Goal: Task Accomplishment & Management: Use online tool/utility

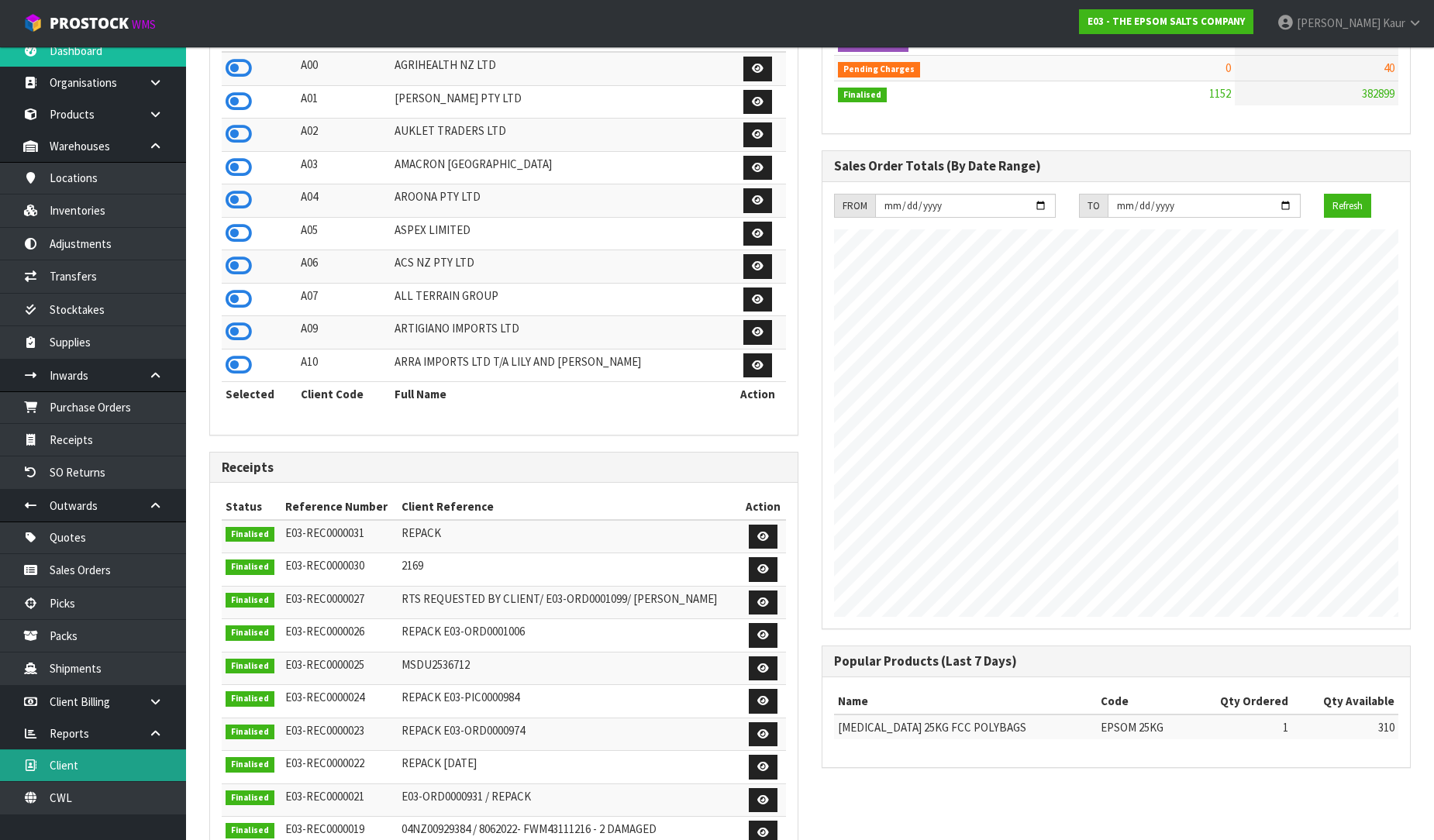
scroll to position [19, 0]
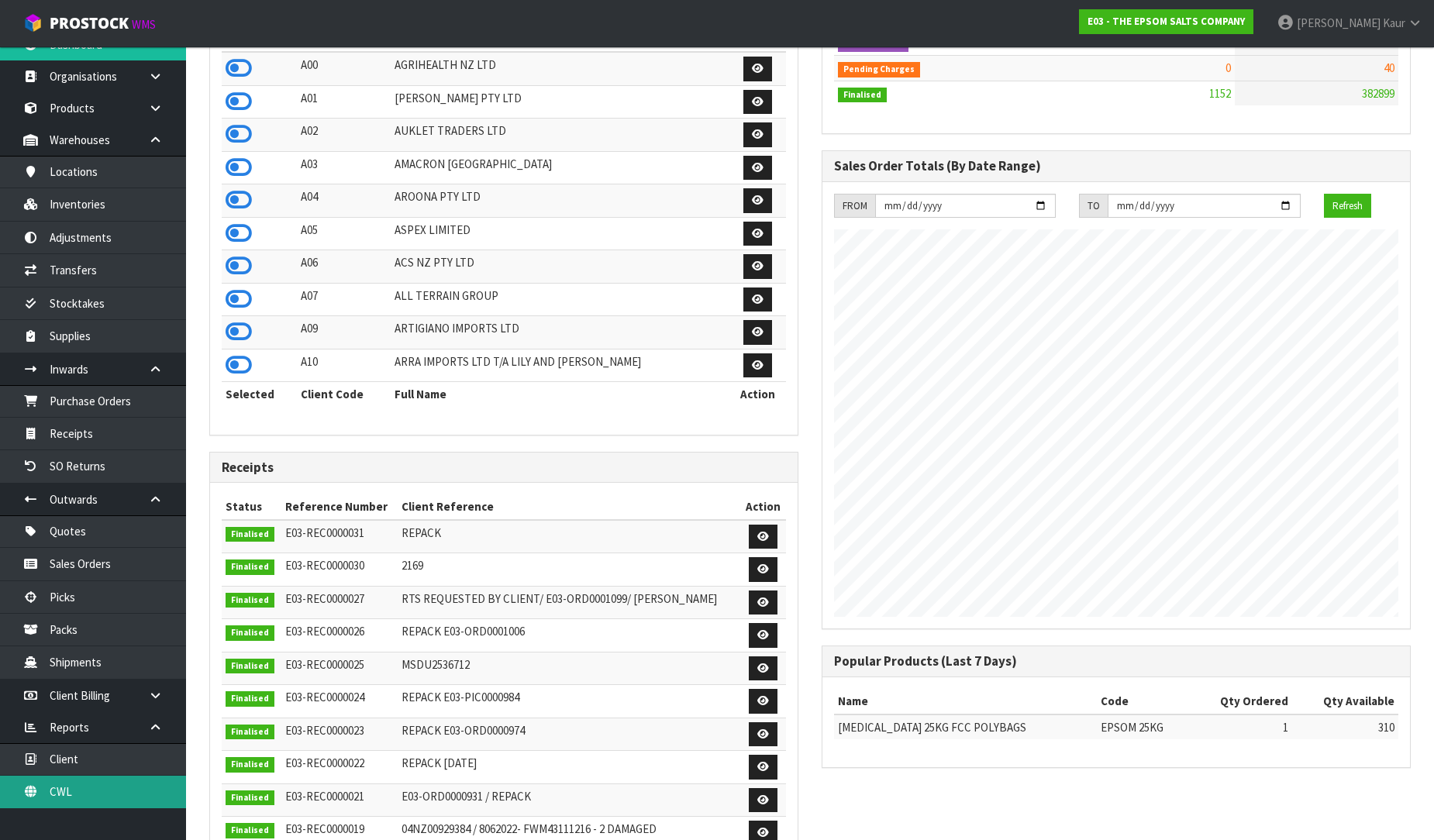
click at [60, 788] on link "CWL" at bounding box center [93, 791] width 186 height 32
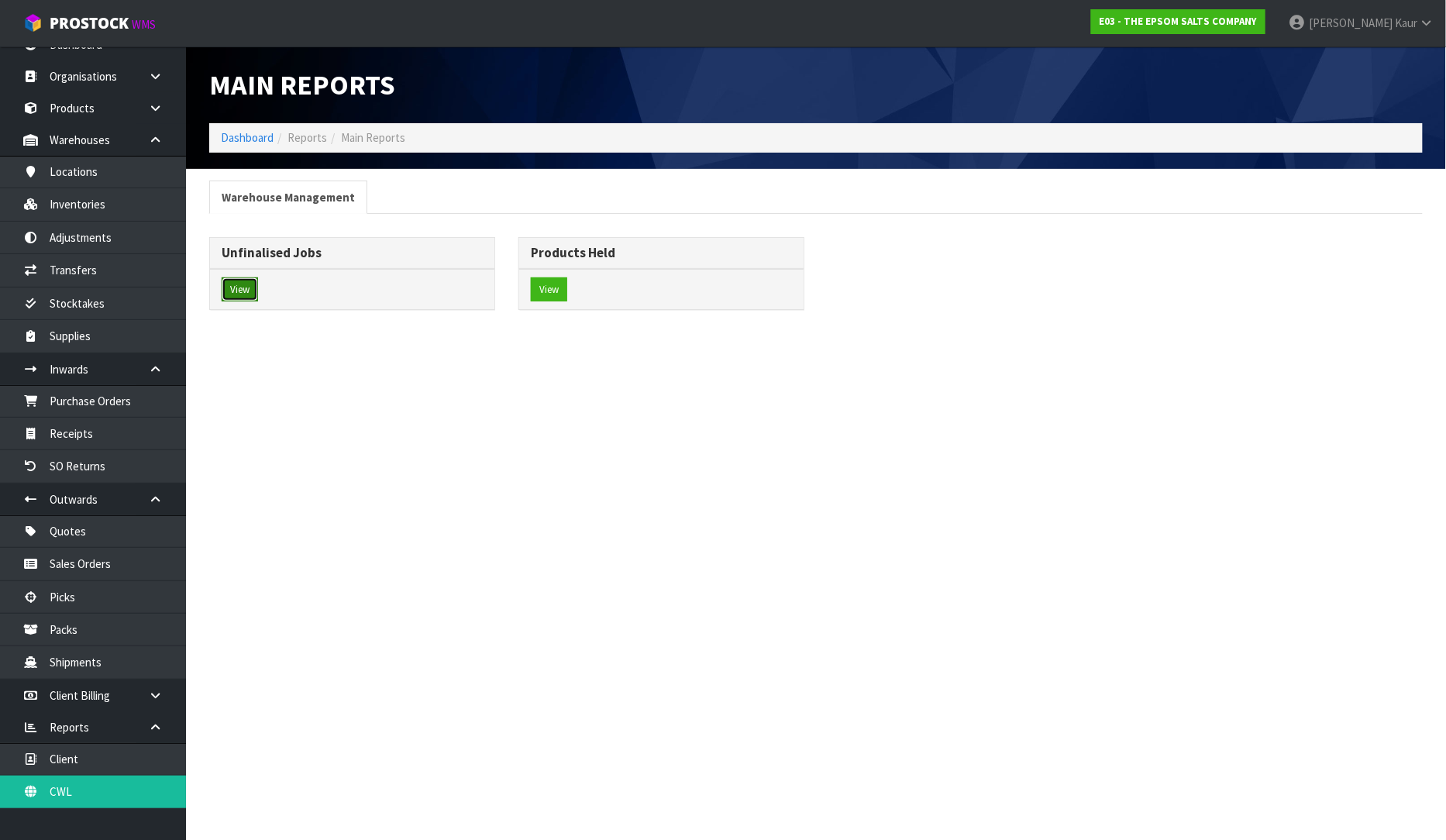
click at [253, 287] on button "View" at bounding box center [239, 290] width 36 height 25
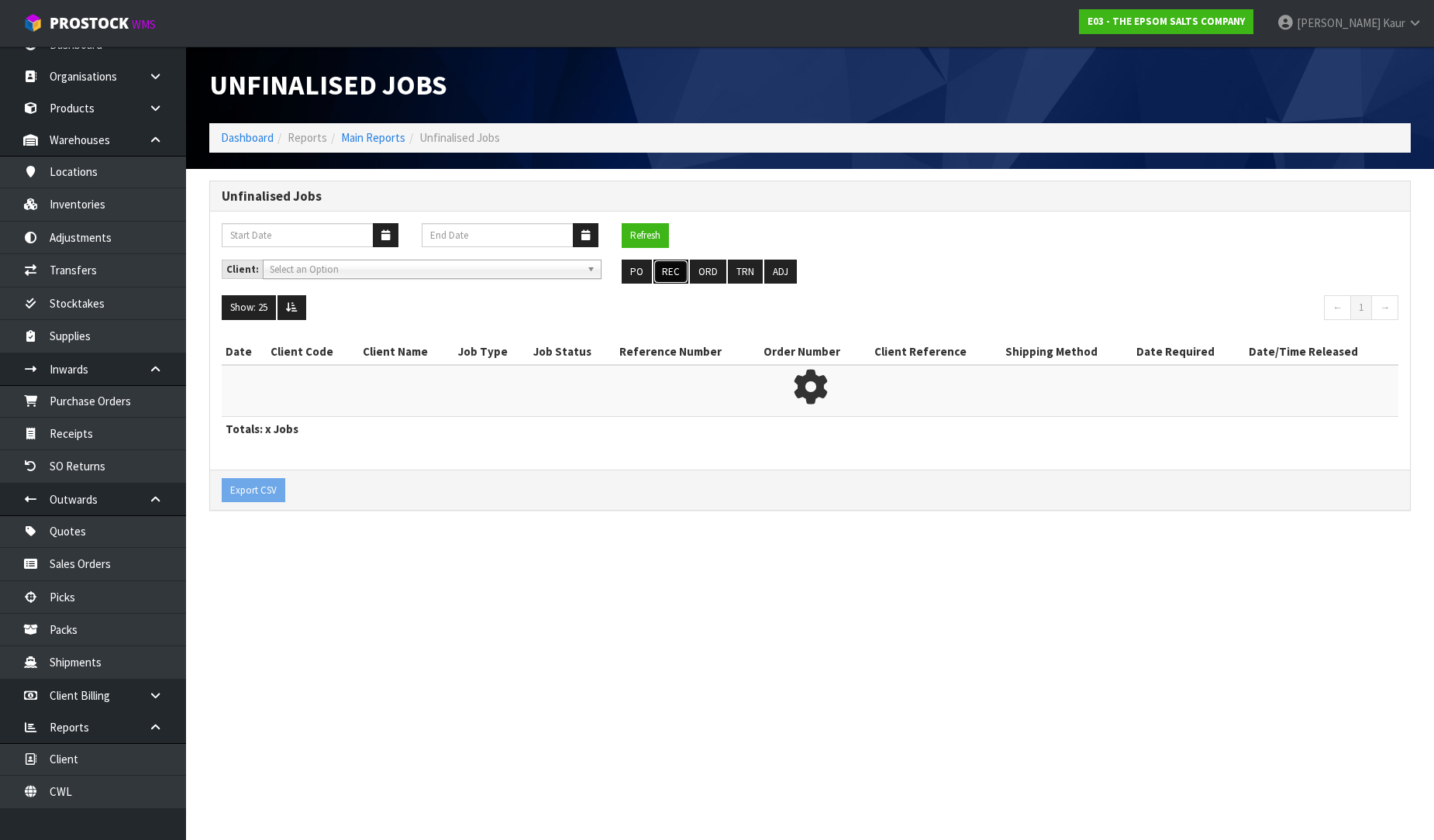
click at [677, 271] on button "REC" at bounding box center [671, 271] width 35 height 25
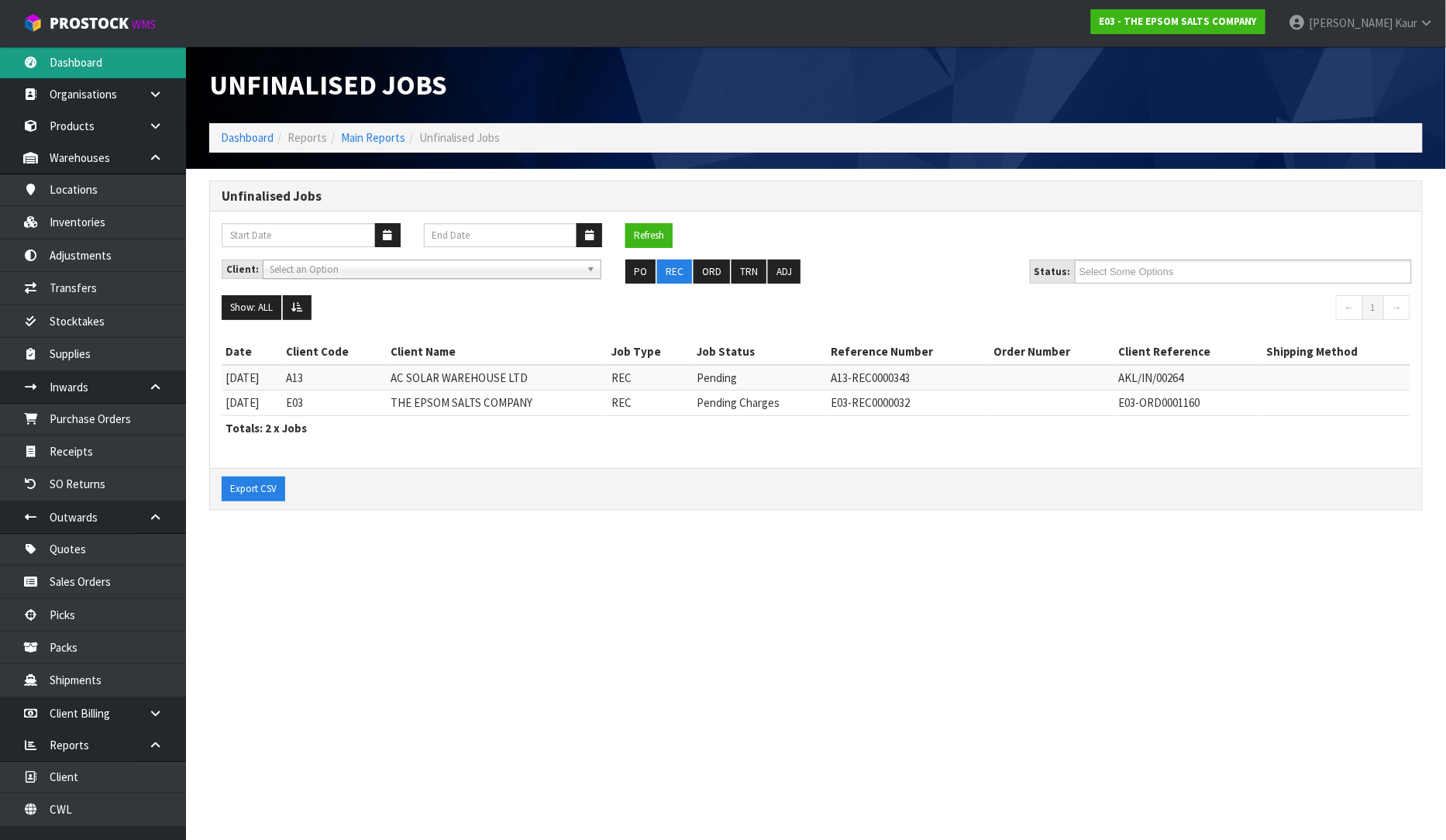
click at [97, 66] on link "Dashboard" at bounding box center [93, 62] width 186 height 32
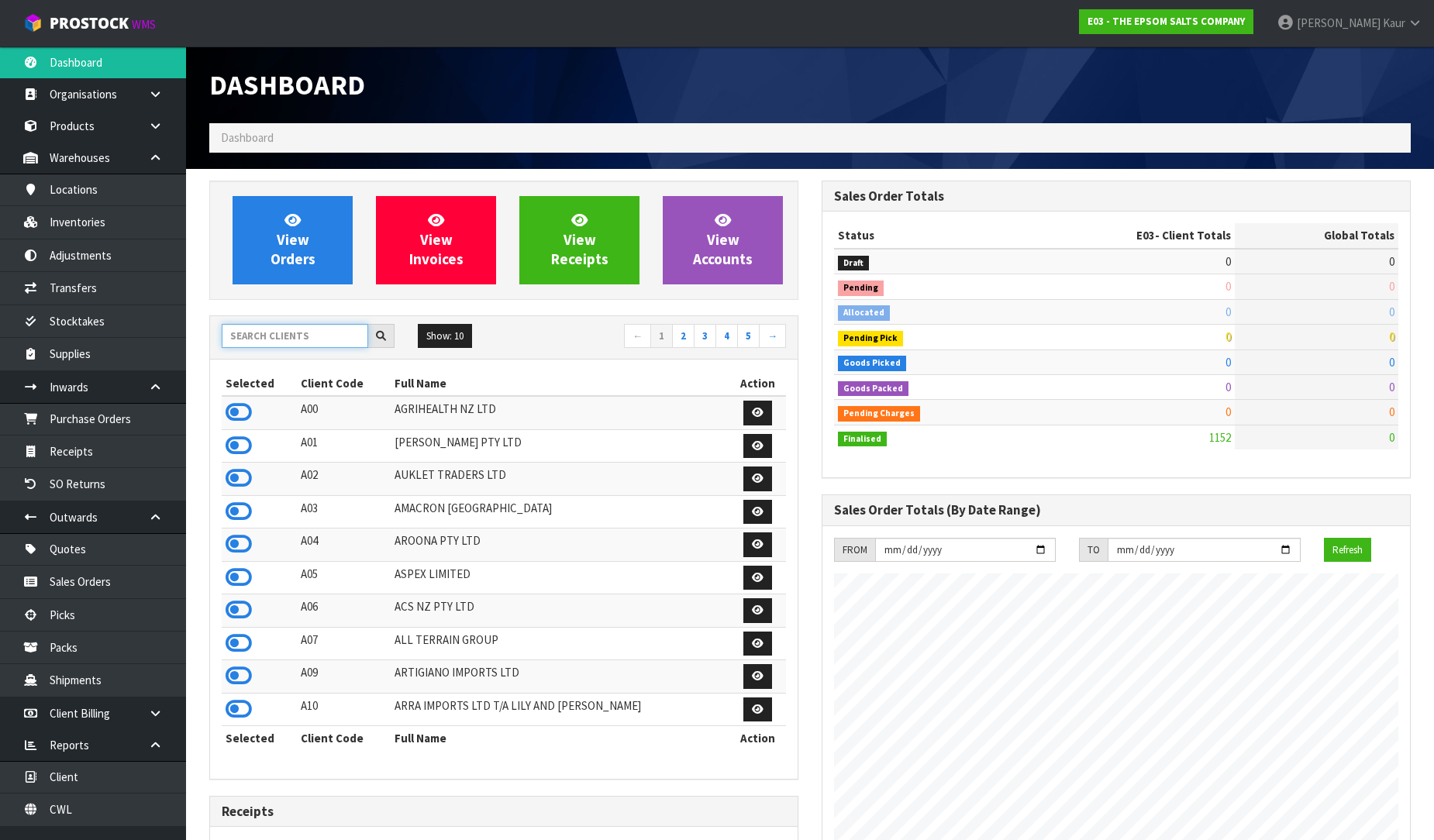
scroll to position [947, 612]
click at [266, 329] on input "text" at bounding box center [295, 336] width 147 height 24
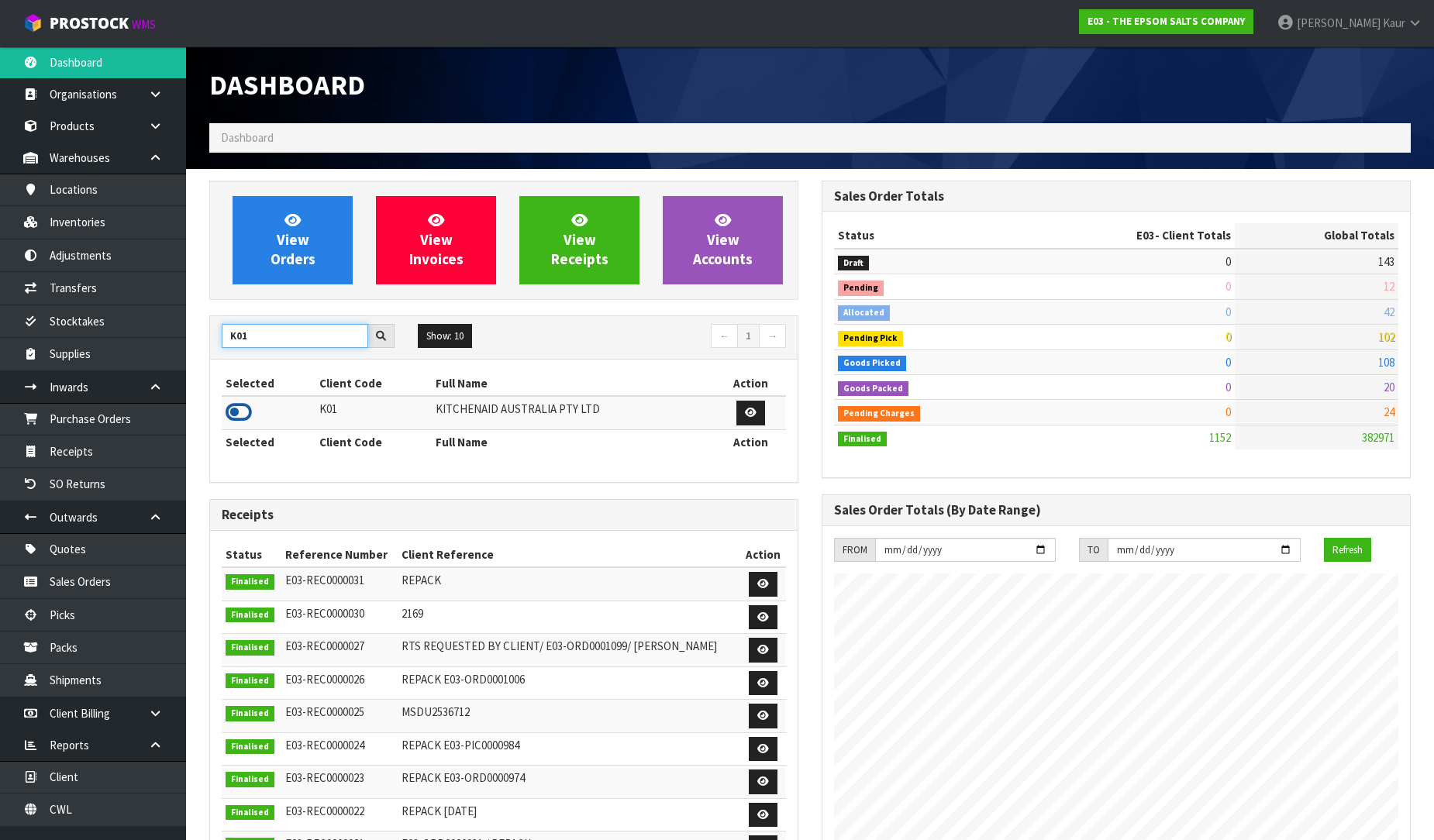
type input "K01"
click at [243, 409] on icon at bounding box center [239, 412] width 26 height 23
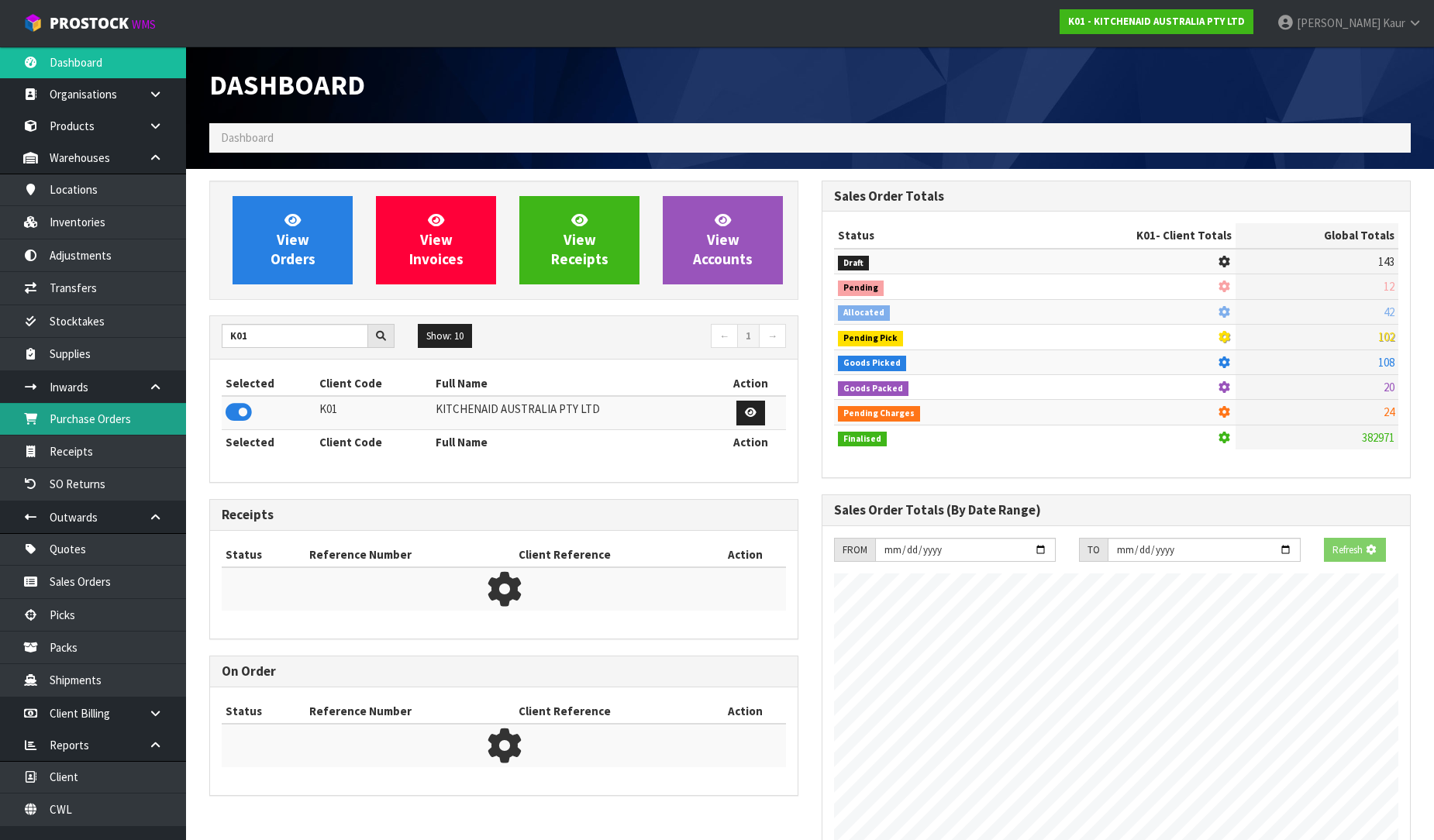
scroll to position [966, 612]
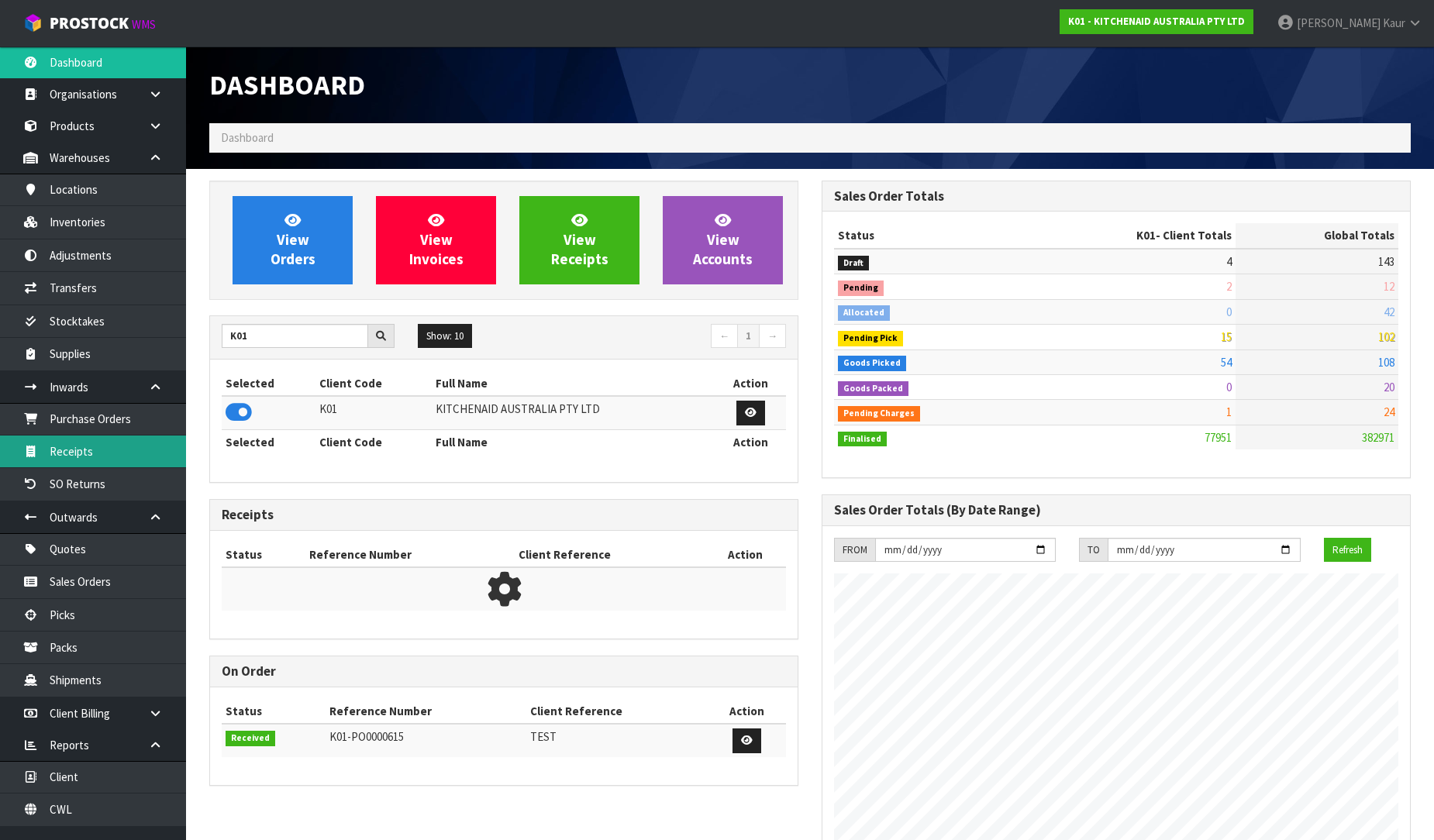
click at [121, 452] on link "Receipts" at bounding box center [93, 451] width 186 height 32
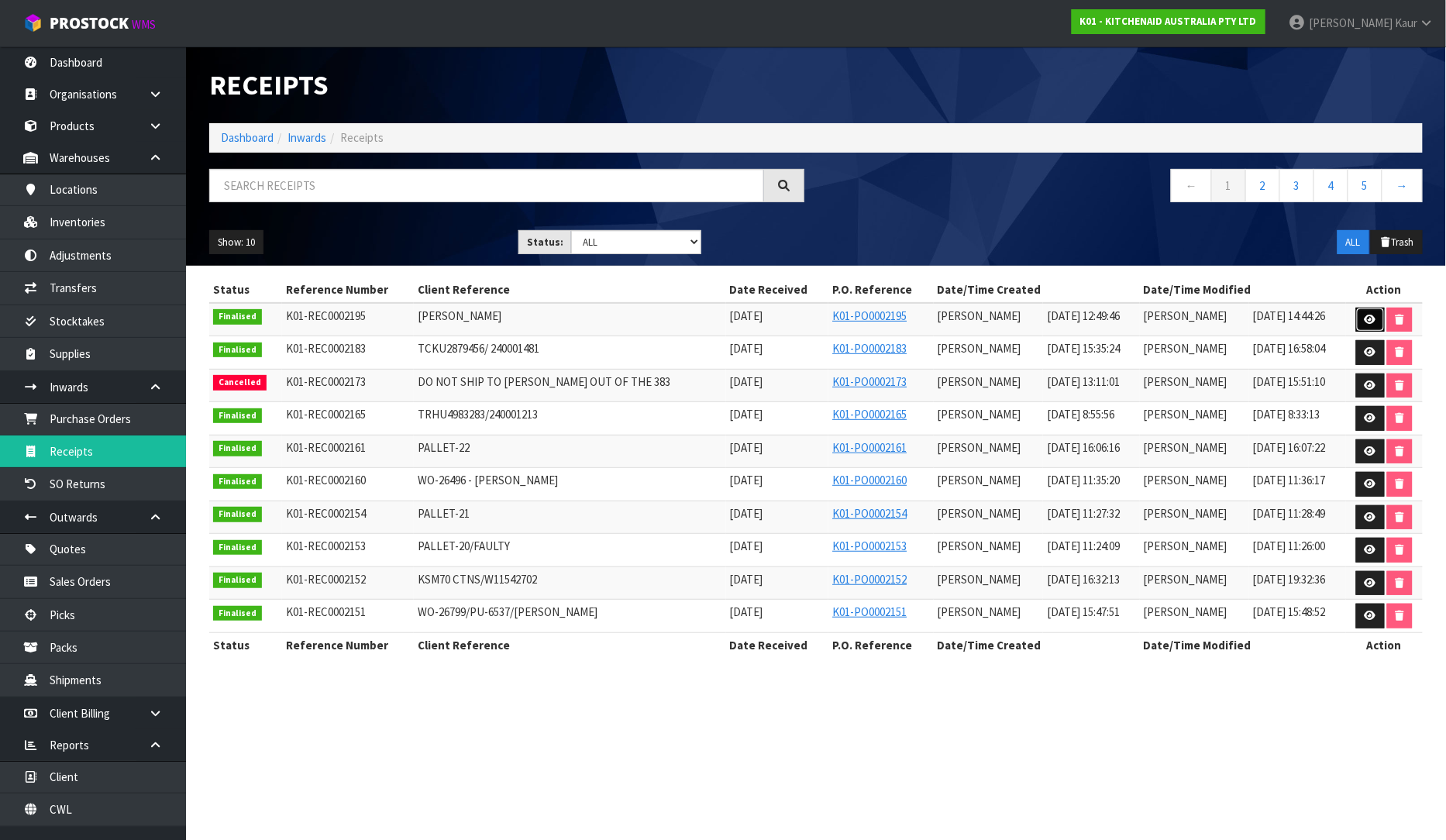
click at [1367, 318] on icon at bounding box center [1370, 319] width 12 height 10
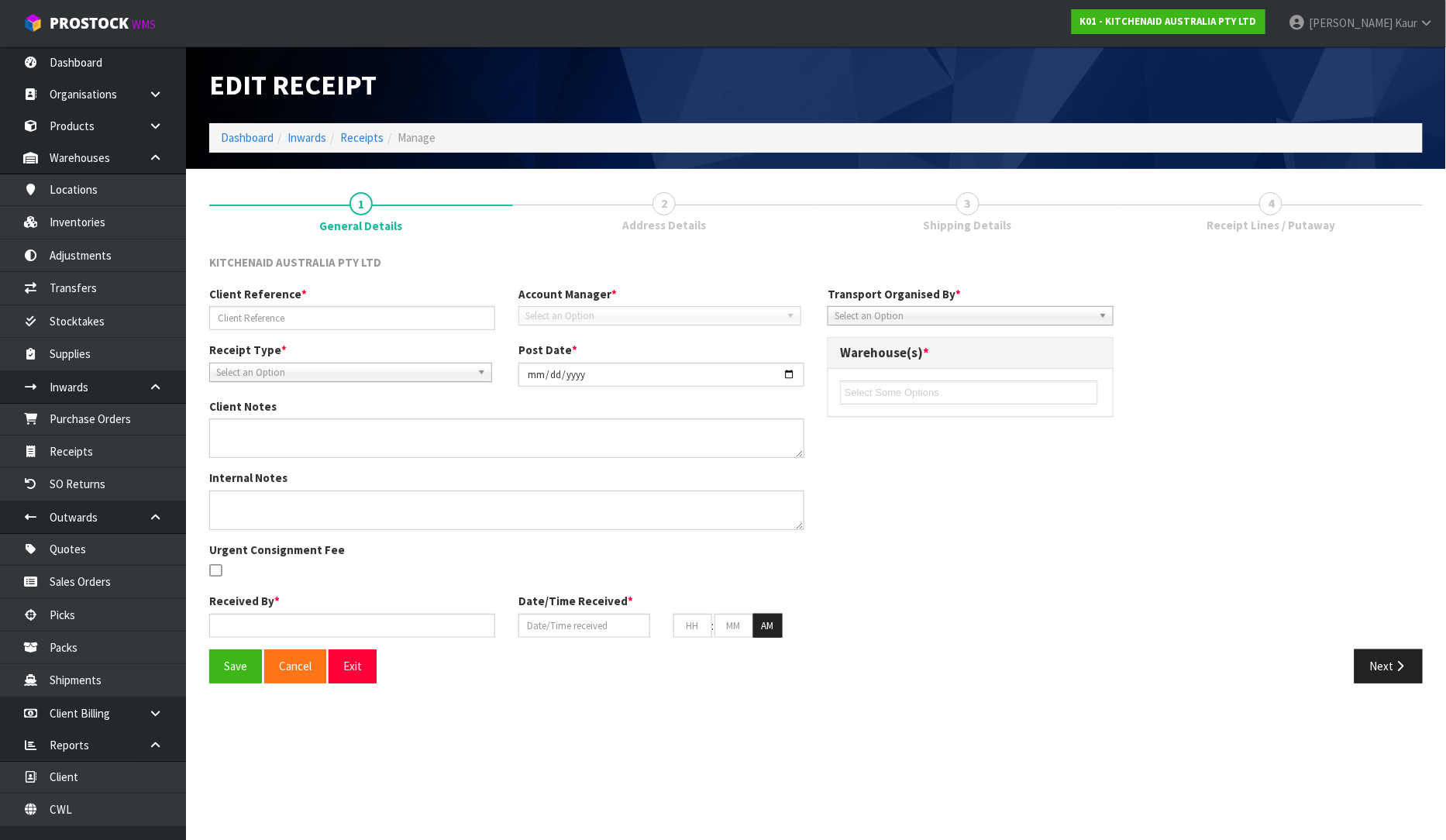
type input "[PERSON_NAME]"
type input "[DATE]"
type input "[PERSON_NAME]"
type input "[DATE]"
type input "12"
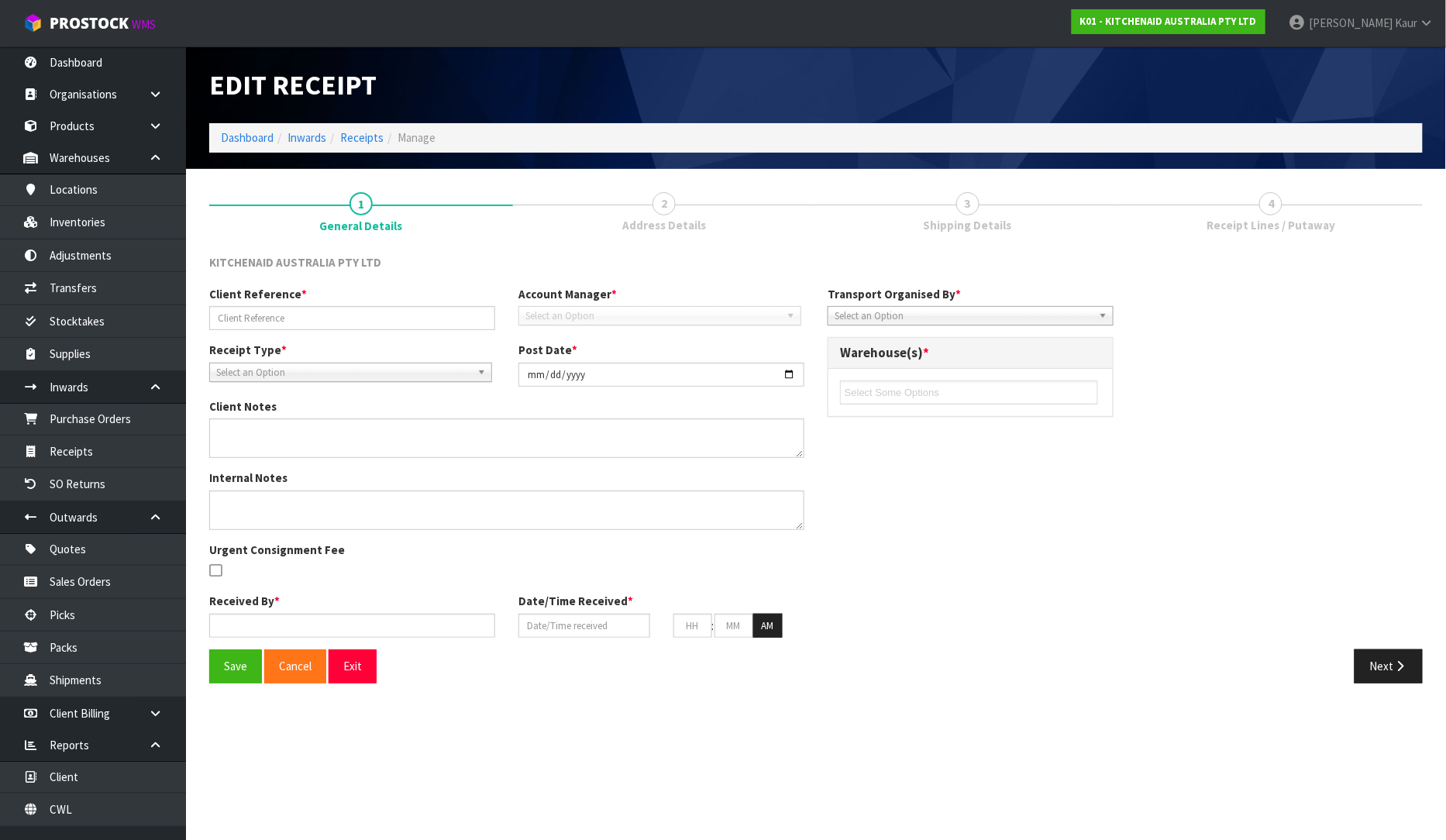
type input "49"
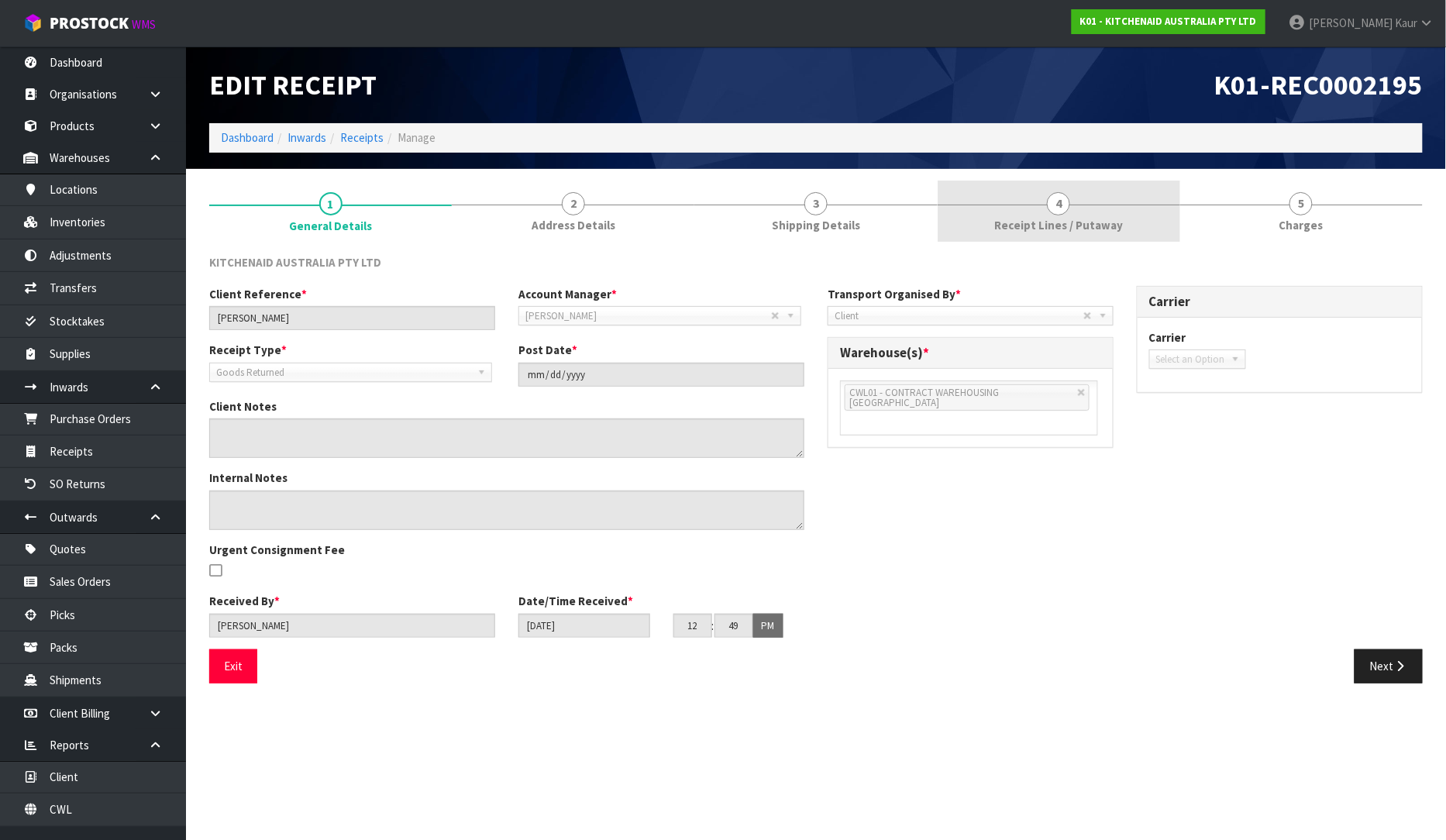
click at [1101, 229] on span "Receipt Lines / Putaway" at bounding box center [1058, 225] width 128 height 16
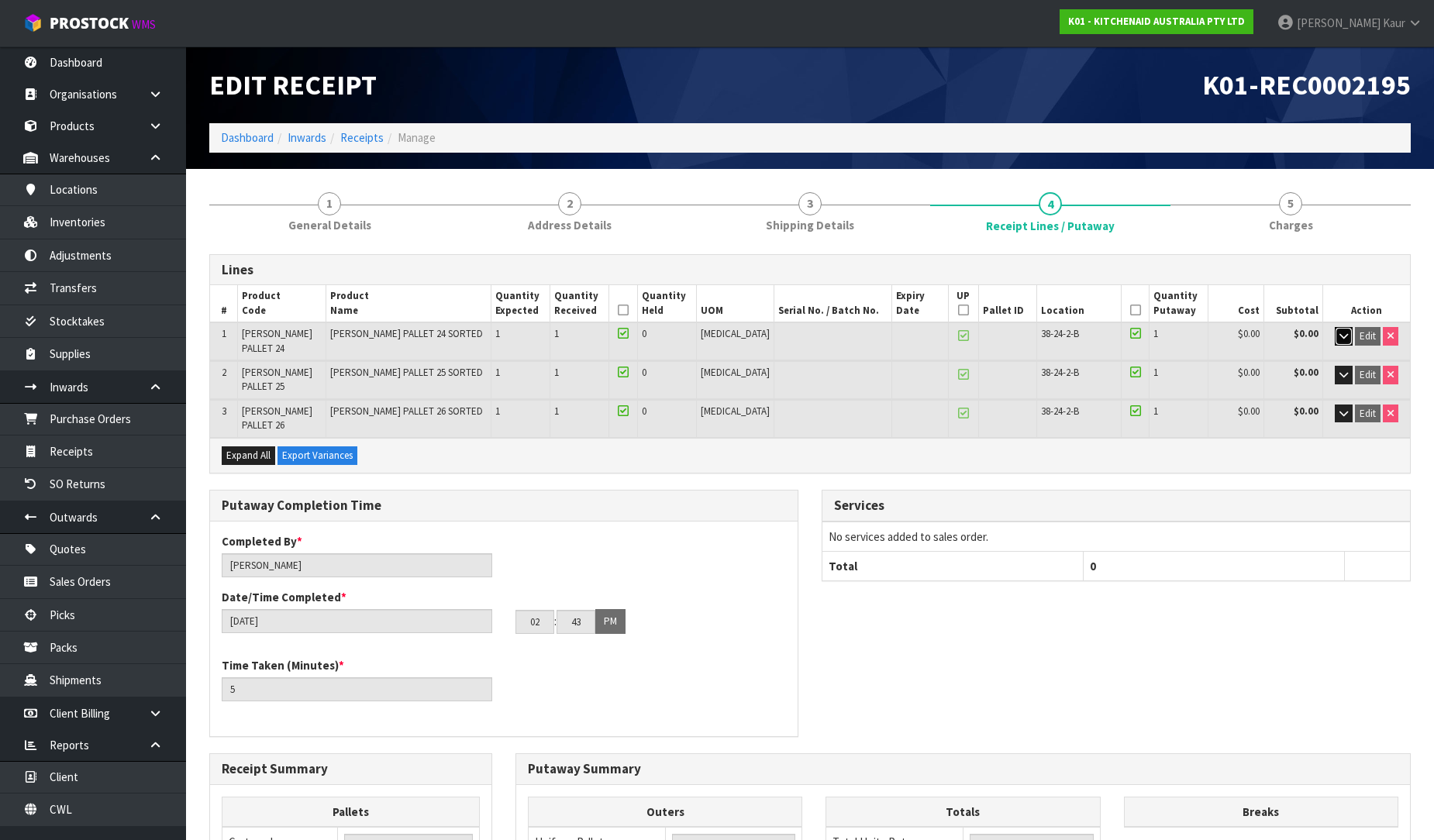
click at [1348, 338] on button "button" at bounding box center [1343, 336] width 18 height 19
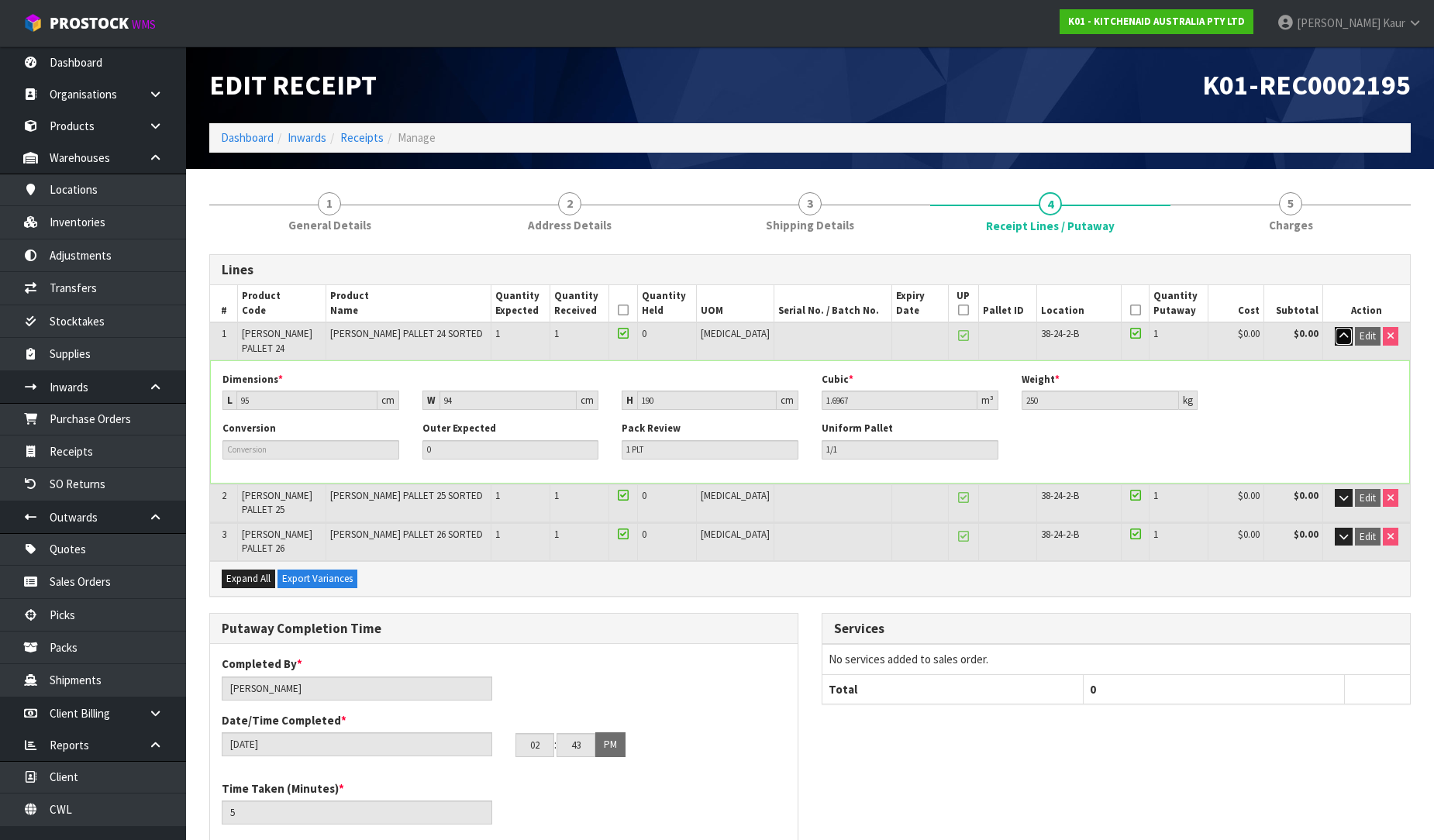
click at [1346, 333] on button "button" at bounding box center [1343, 336] width 18 height 19
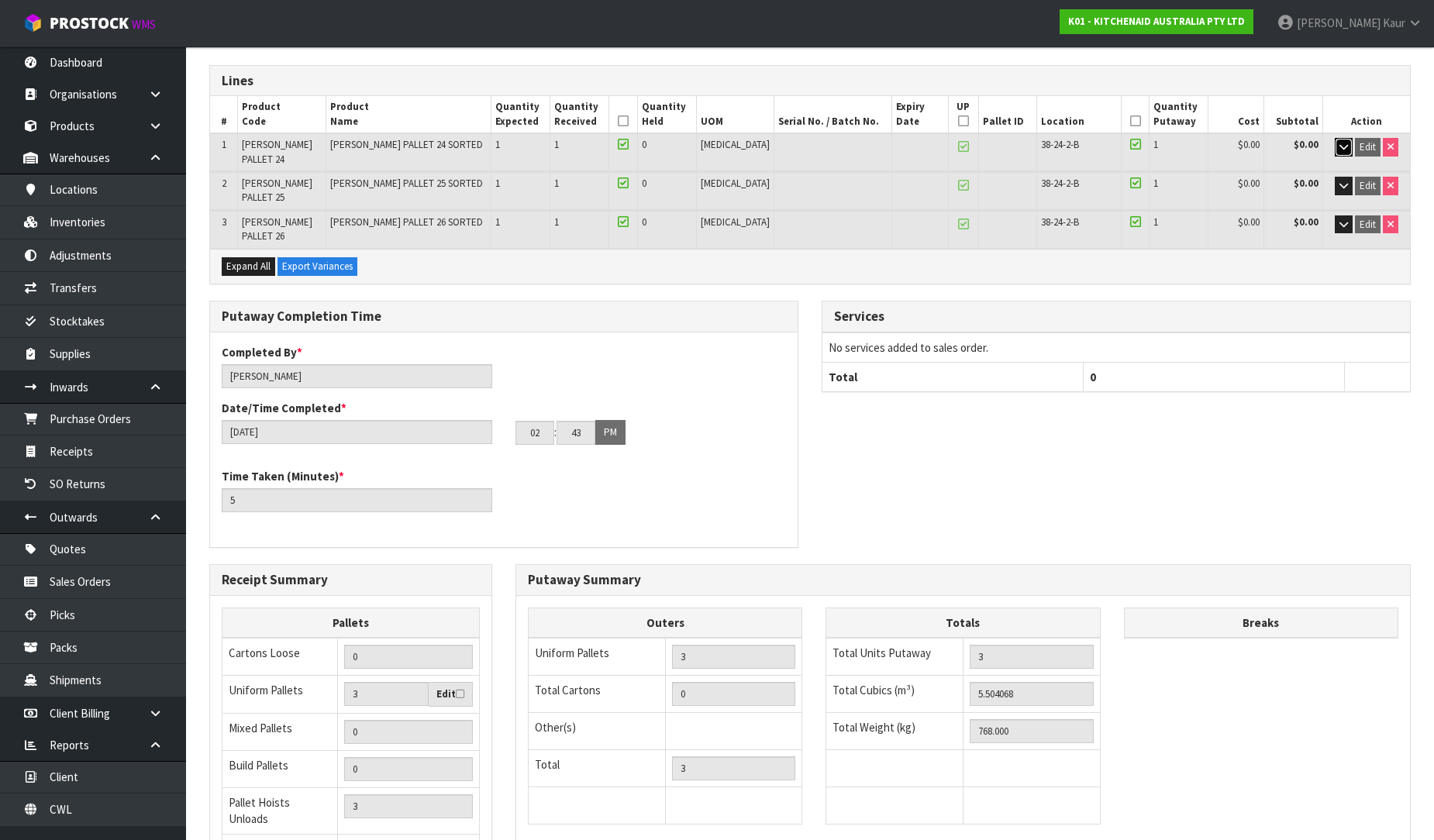
scroll to position [316, 0]
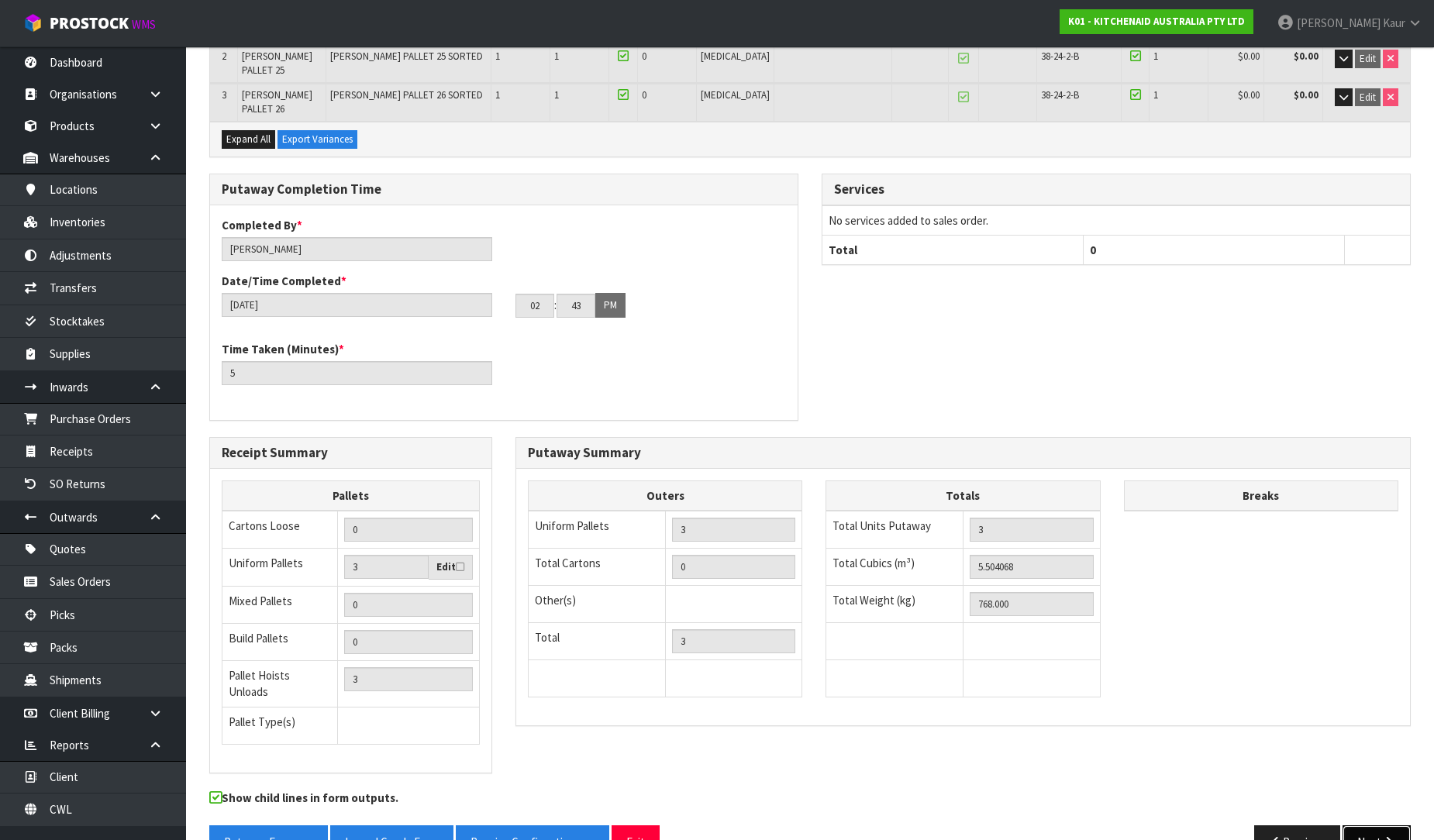
click at [1366, 825] on button "Next" at bounding box center [1376, 842] width 68 height 33
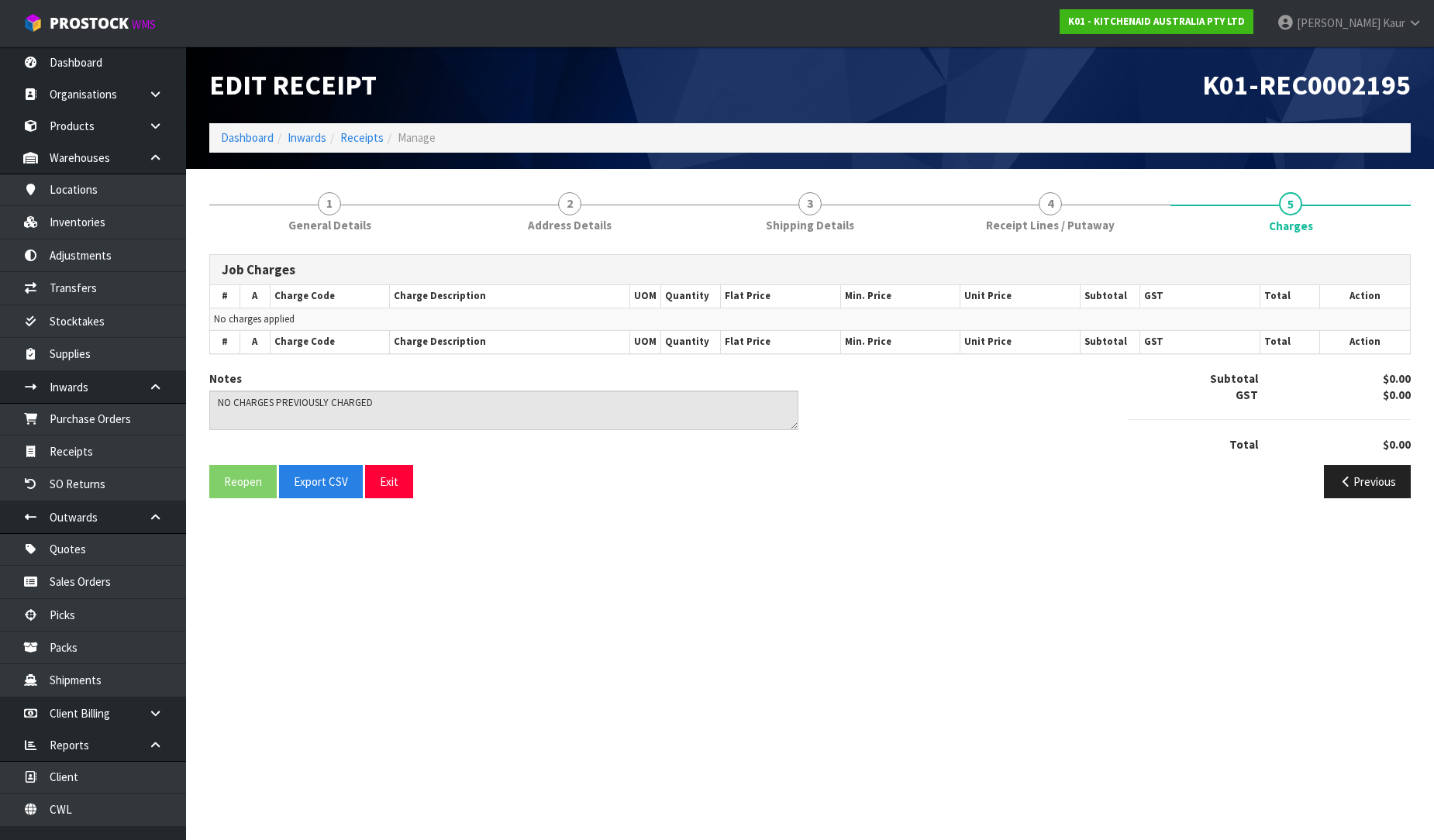
scroll to position [0, 0]
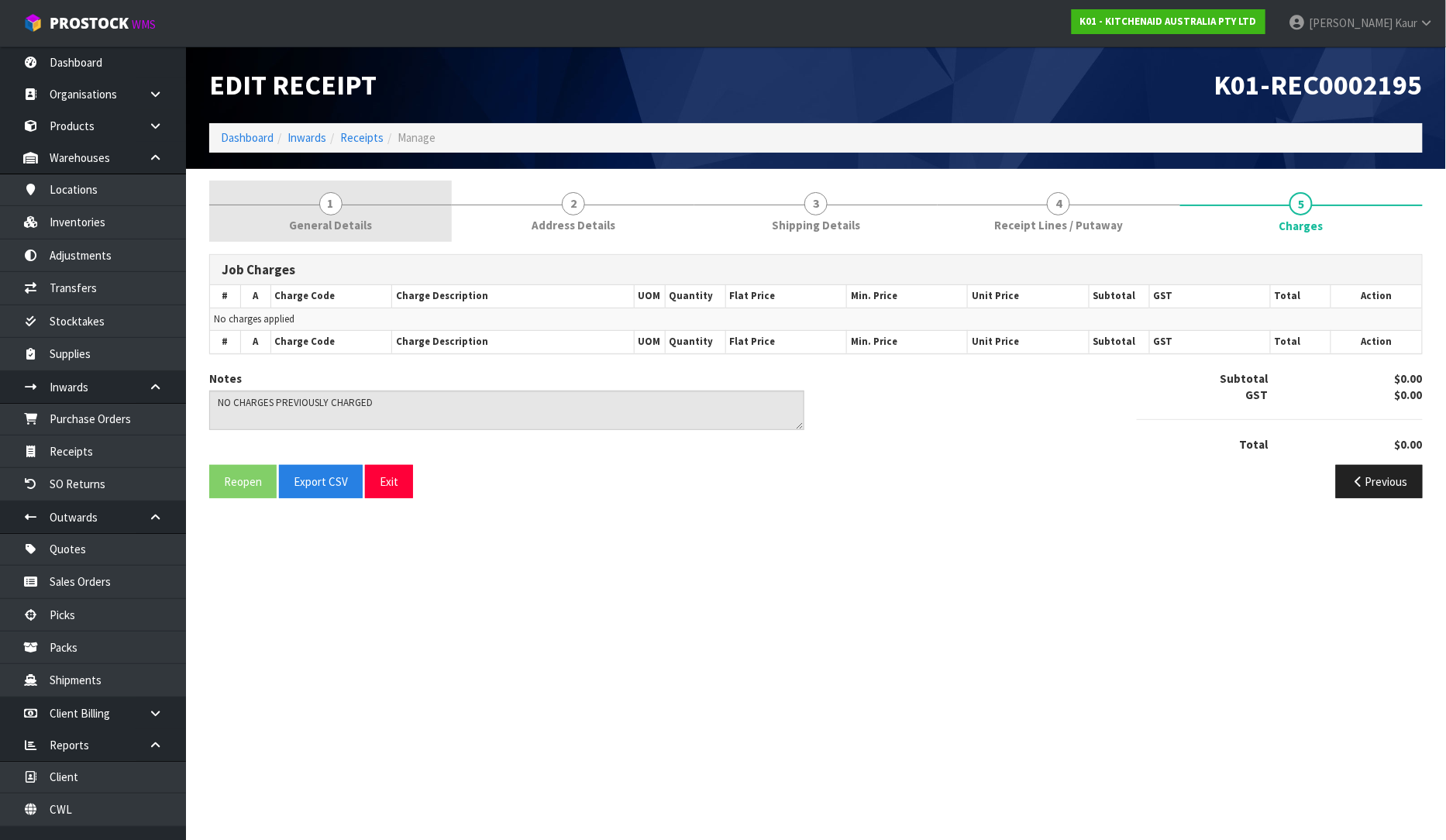
click at [362, 222] on span "General Details" at bounding box center [330, 225] width 83 height 16
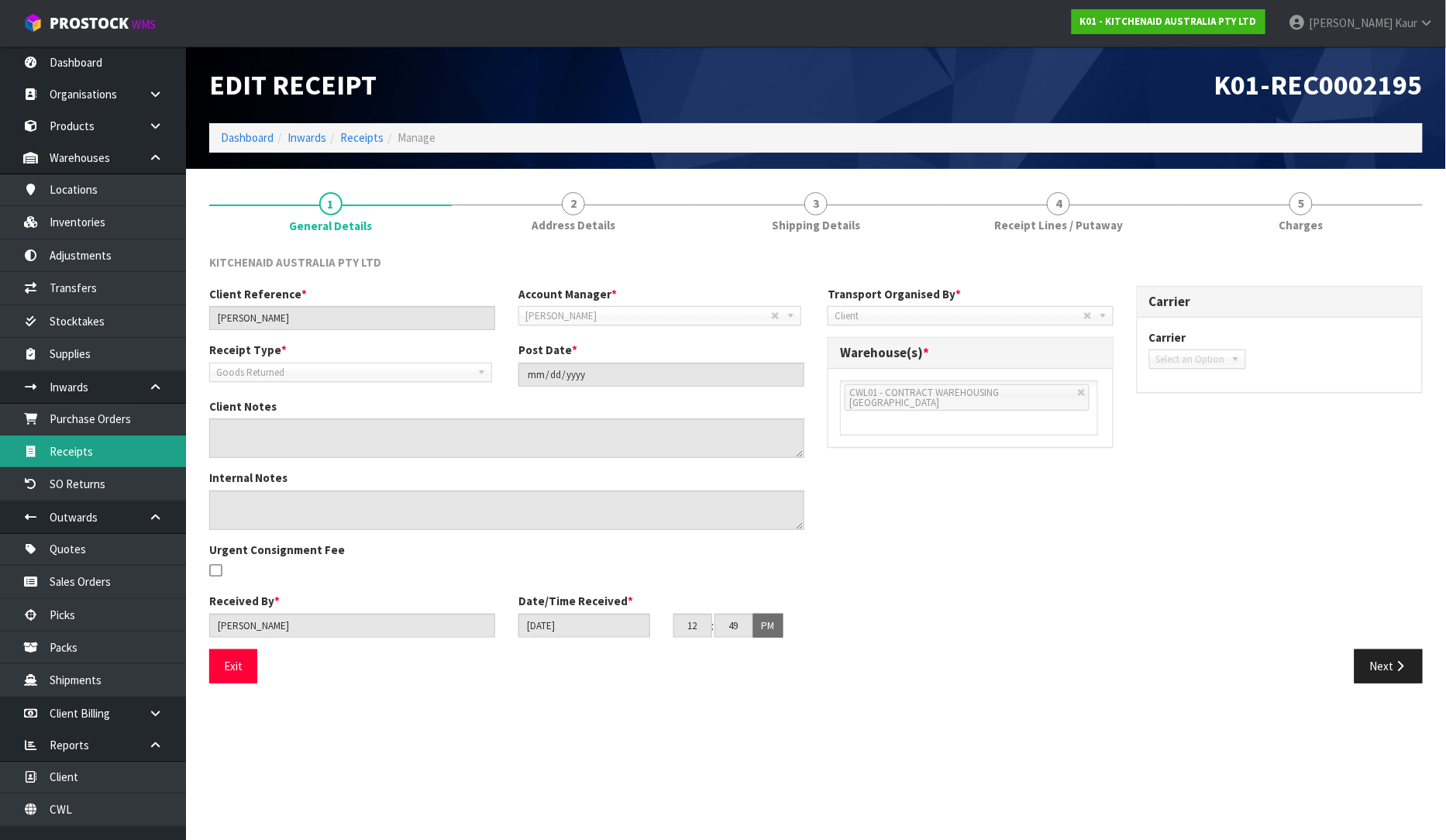
click at [66, 457] on link "Receipts" at bounding box center [93, 451] width 186 height 32
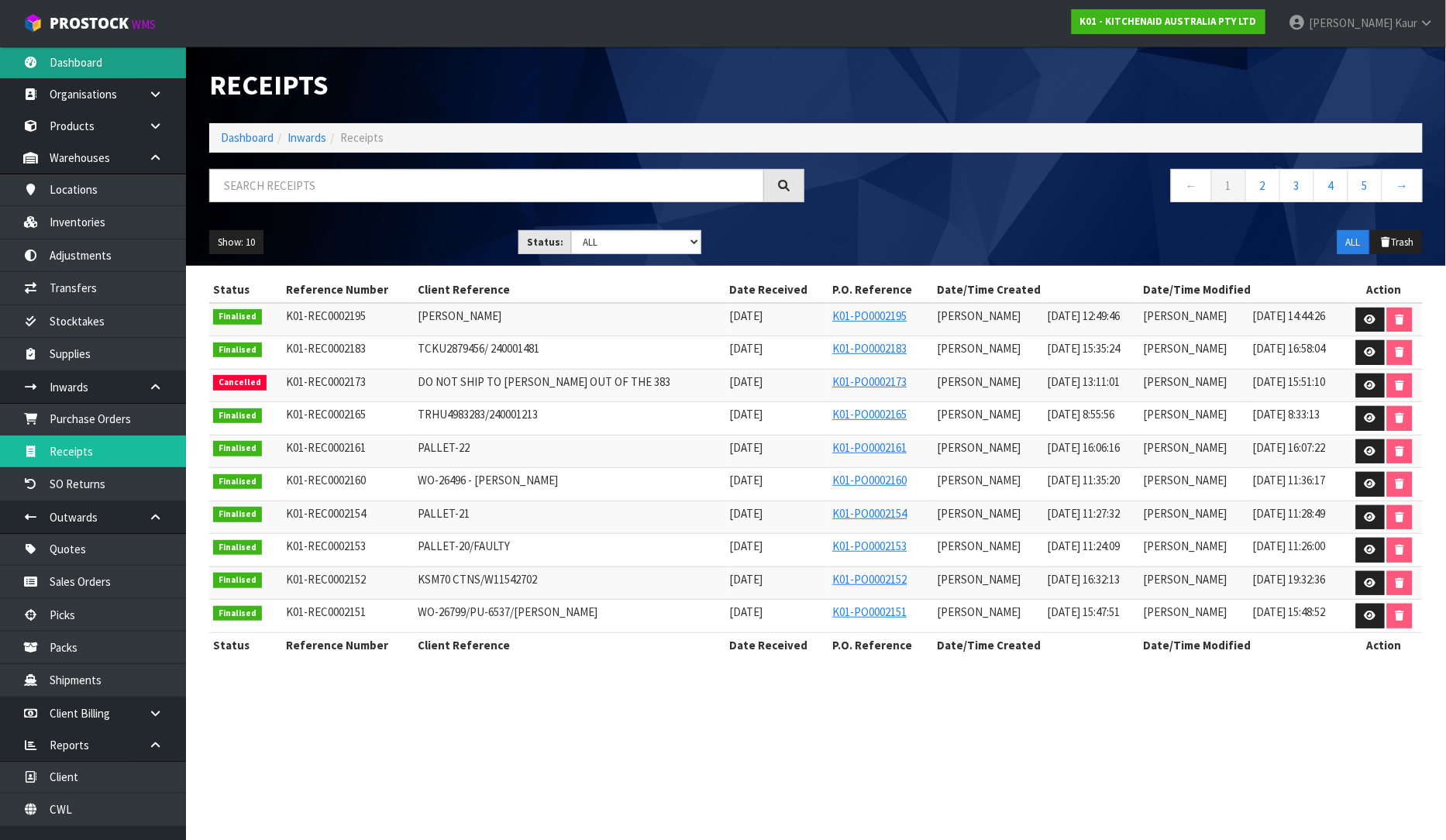
click at [114, 56] on link "Dashboard" at bounding box center [93, 62] width 186 height 32
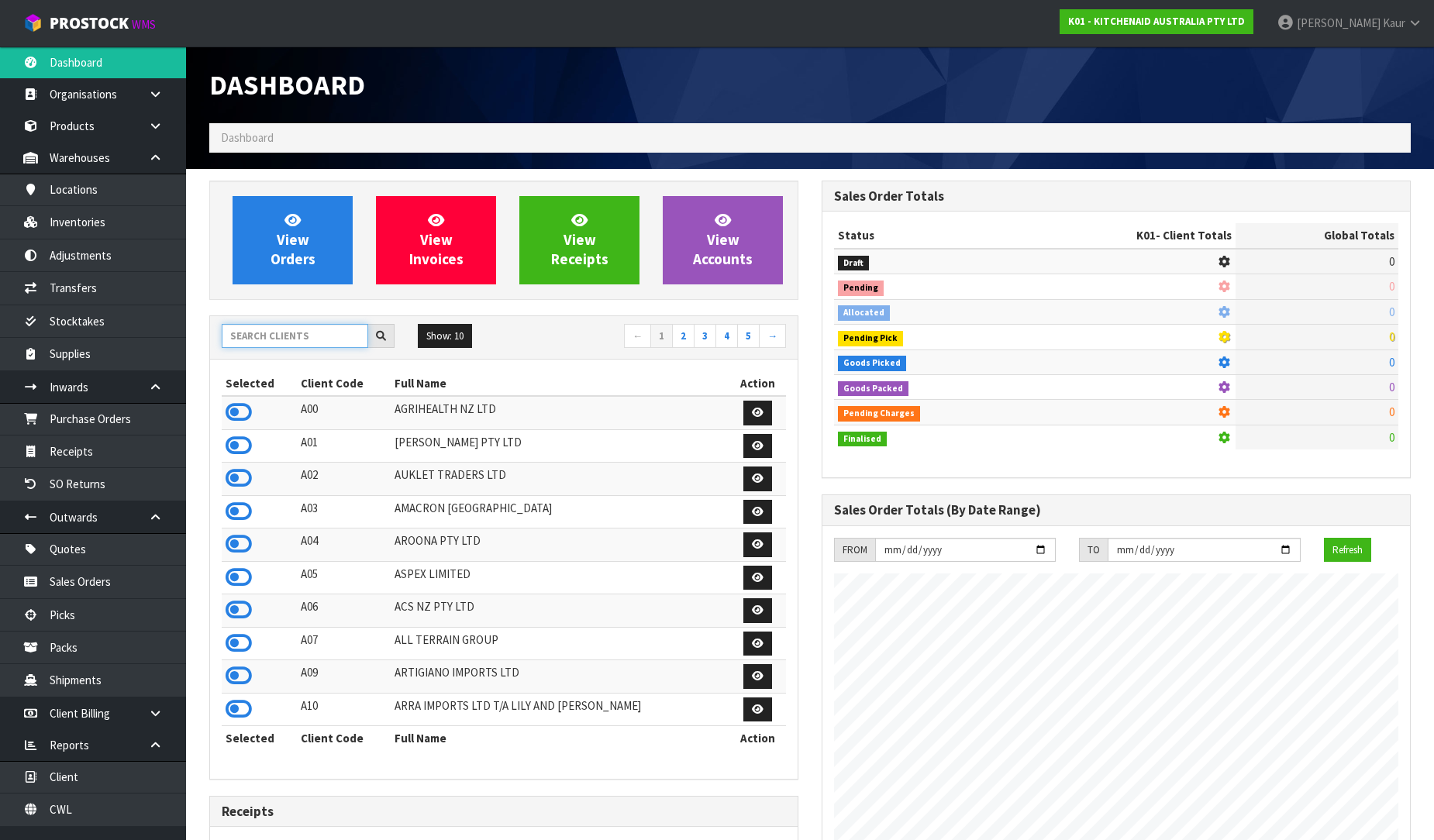
scroll to position [966, 612]
click at [330, 336] on input "text" at bounding box center [295, 336] width 147 height 24
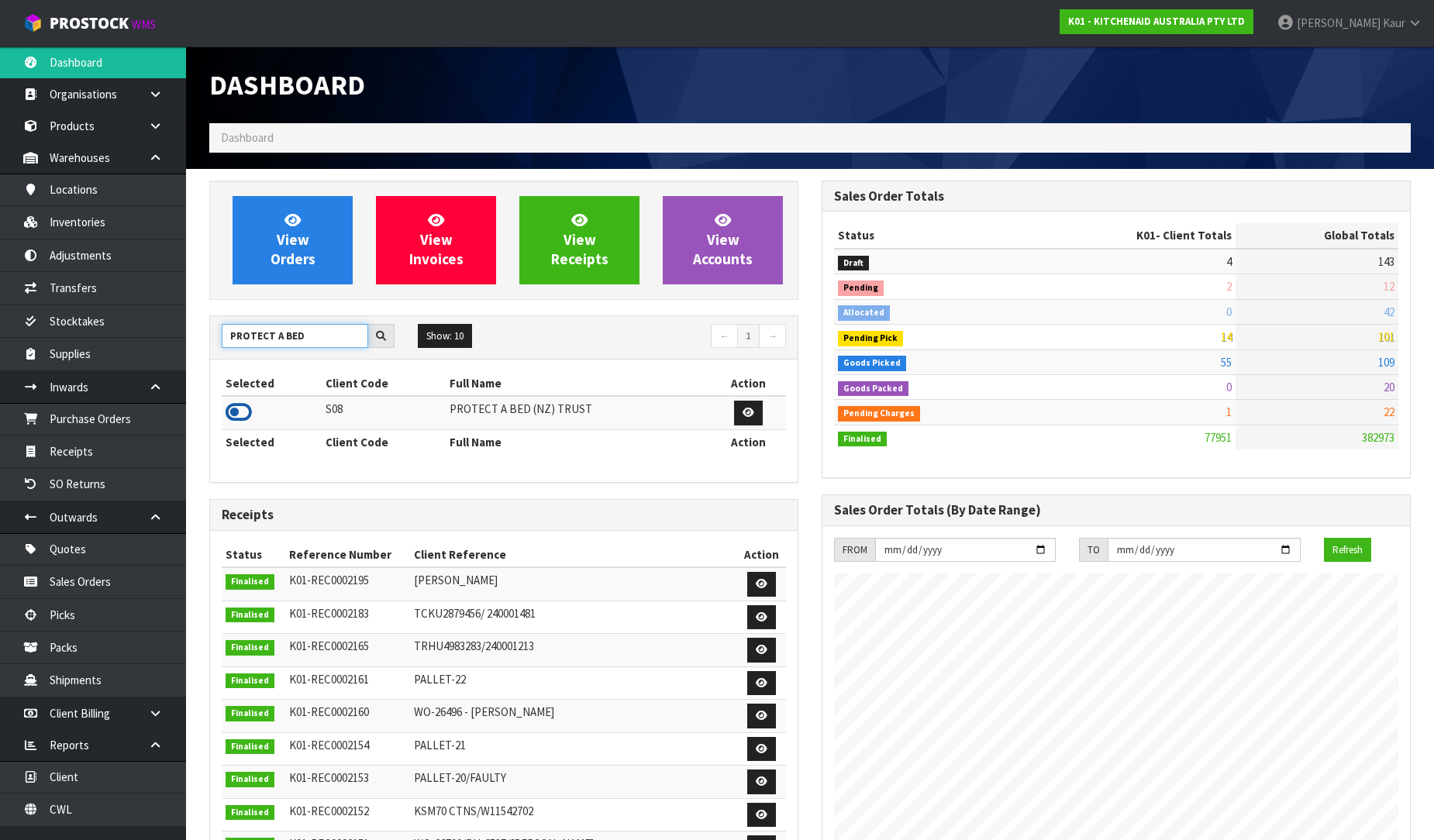
type input "PROTECT A BED"
click at [232, 409] on icon at bounding box center [239, 412] width 26 height 23
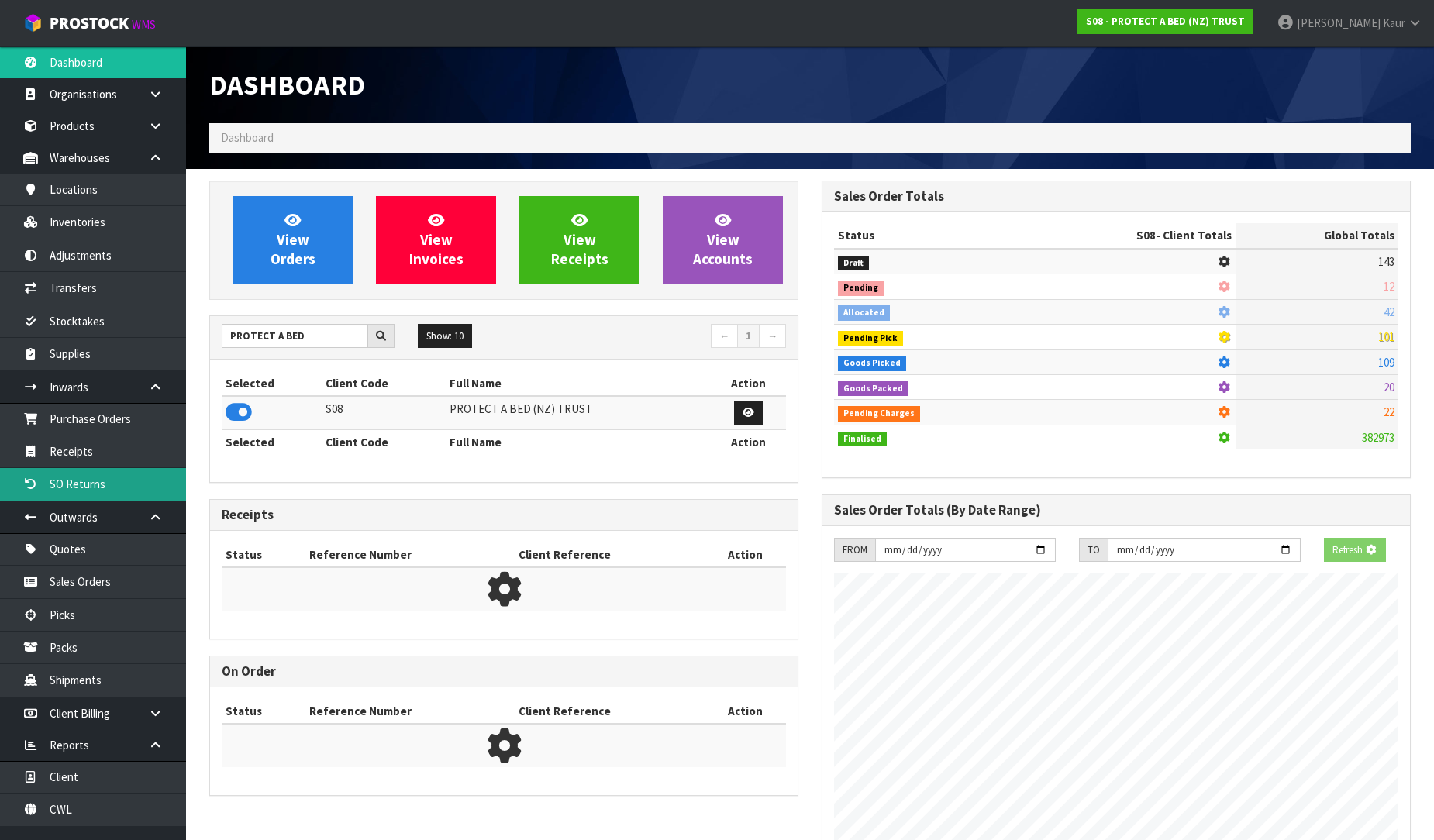
scroll to position [966, 612]
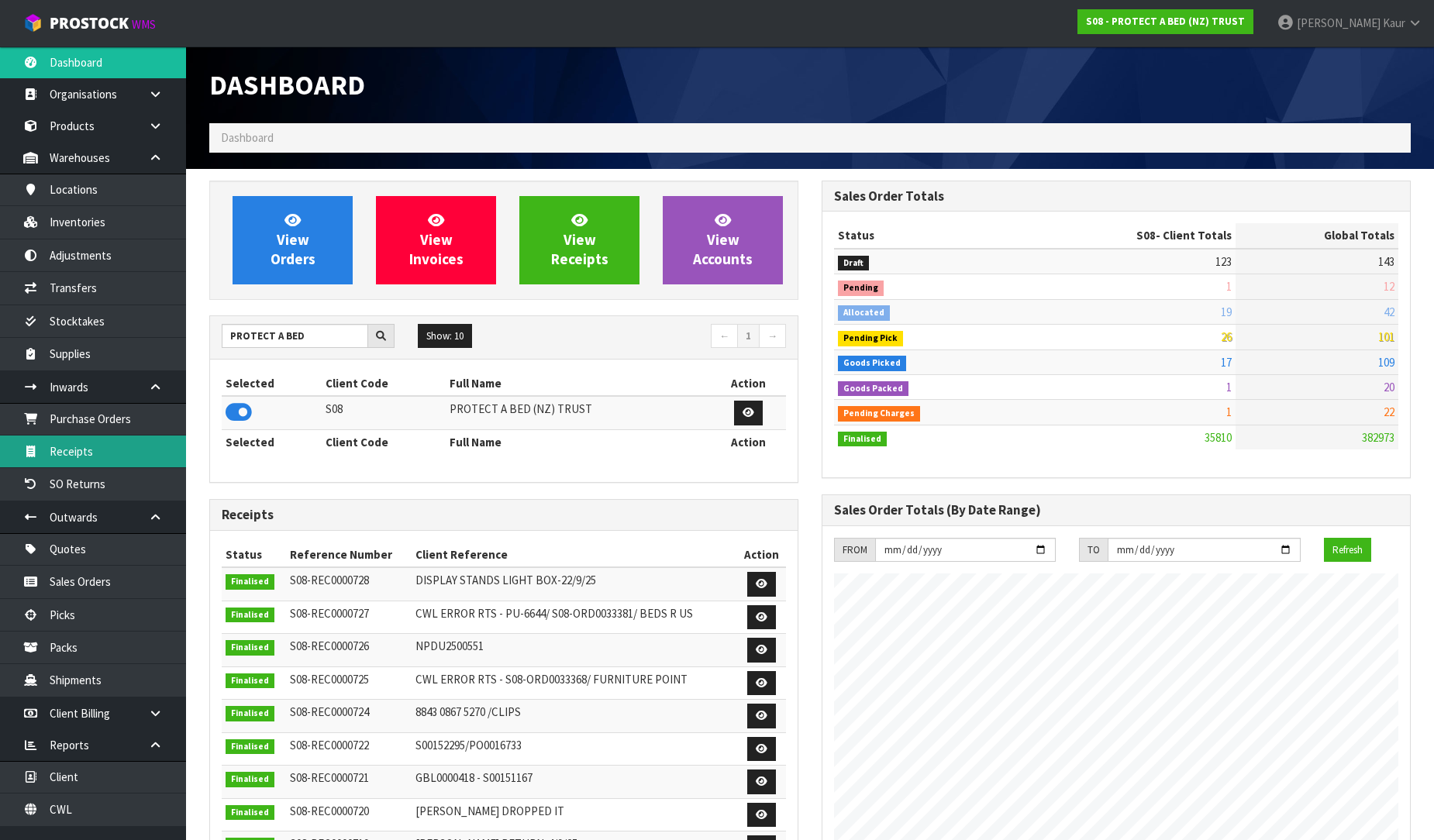
click at [119, 457] on link "Receipts" at bounding box center [93, 451] width 186 height 32
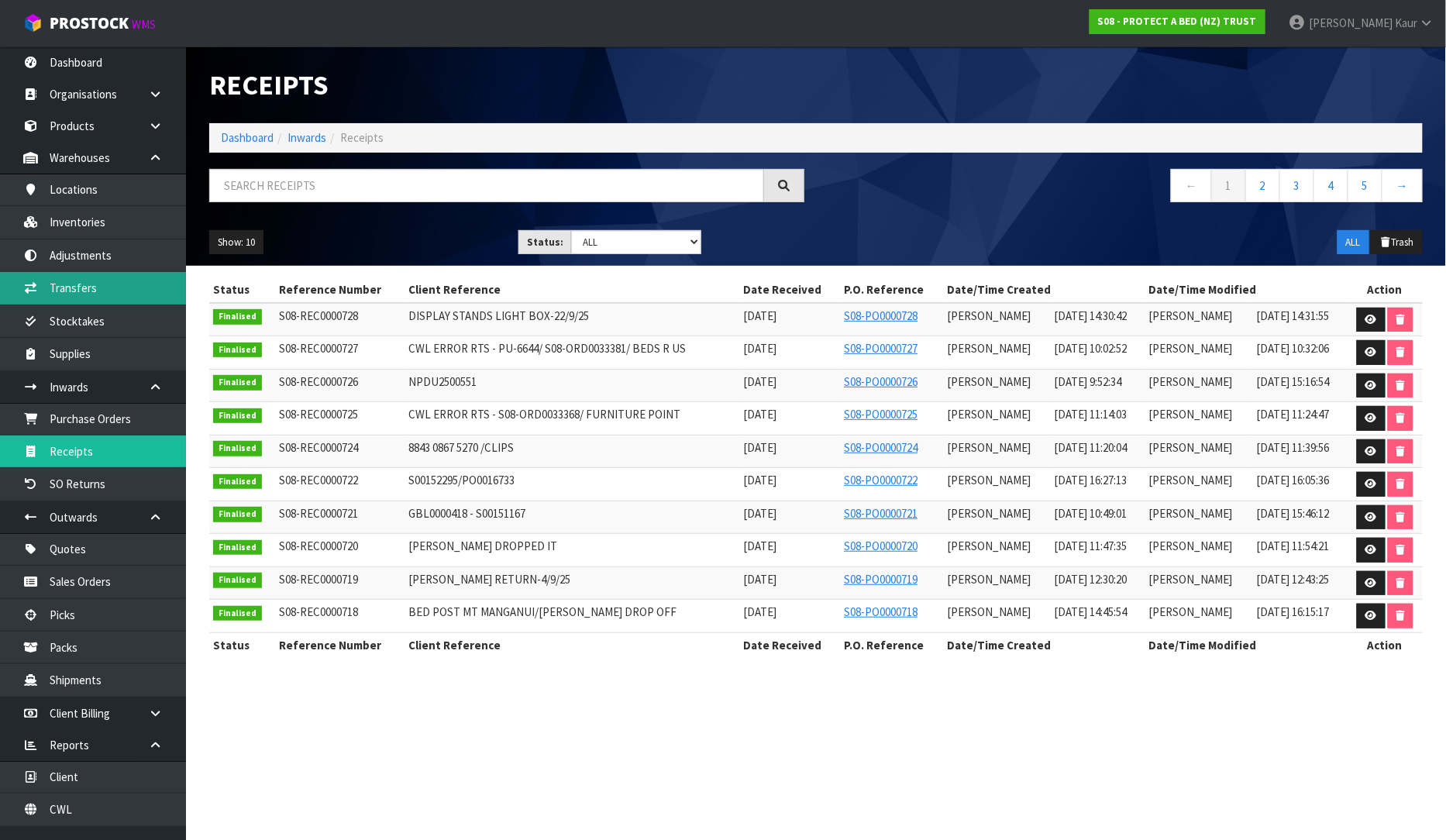
click at [100, 281] on link "Transfers" at bounding box center [93, 287] width 186 height 32
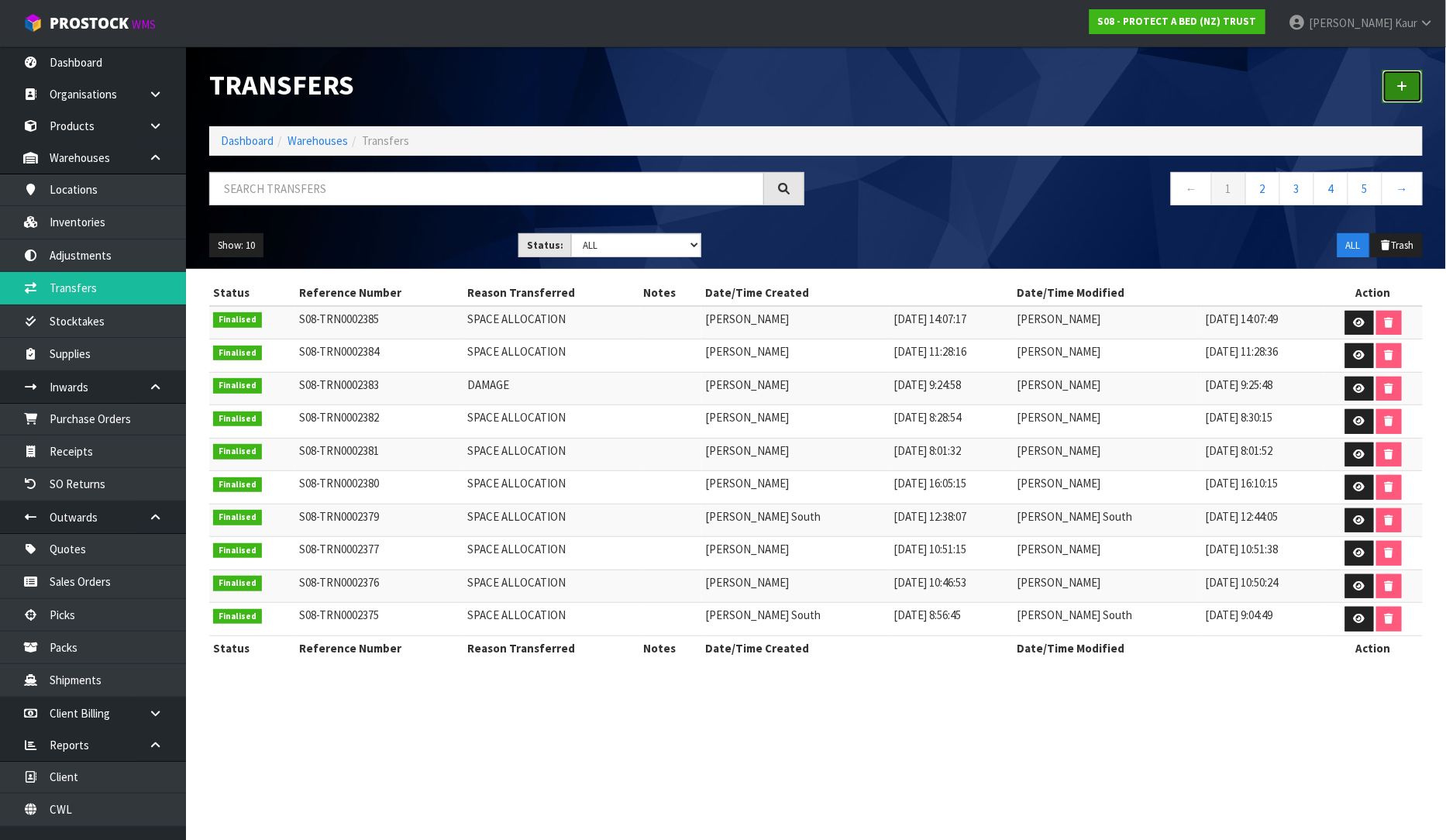
click at [1415, 95] on link at bounding box center [1402, 86] width 40 height 33
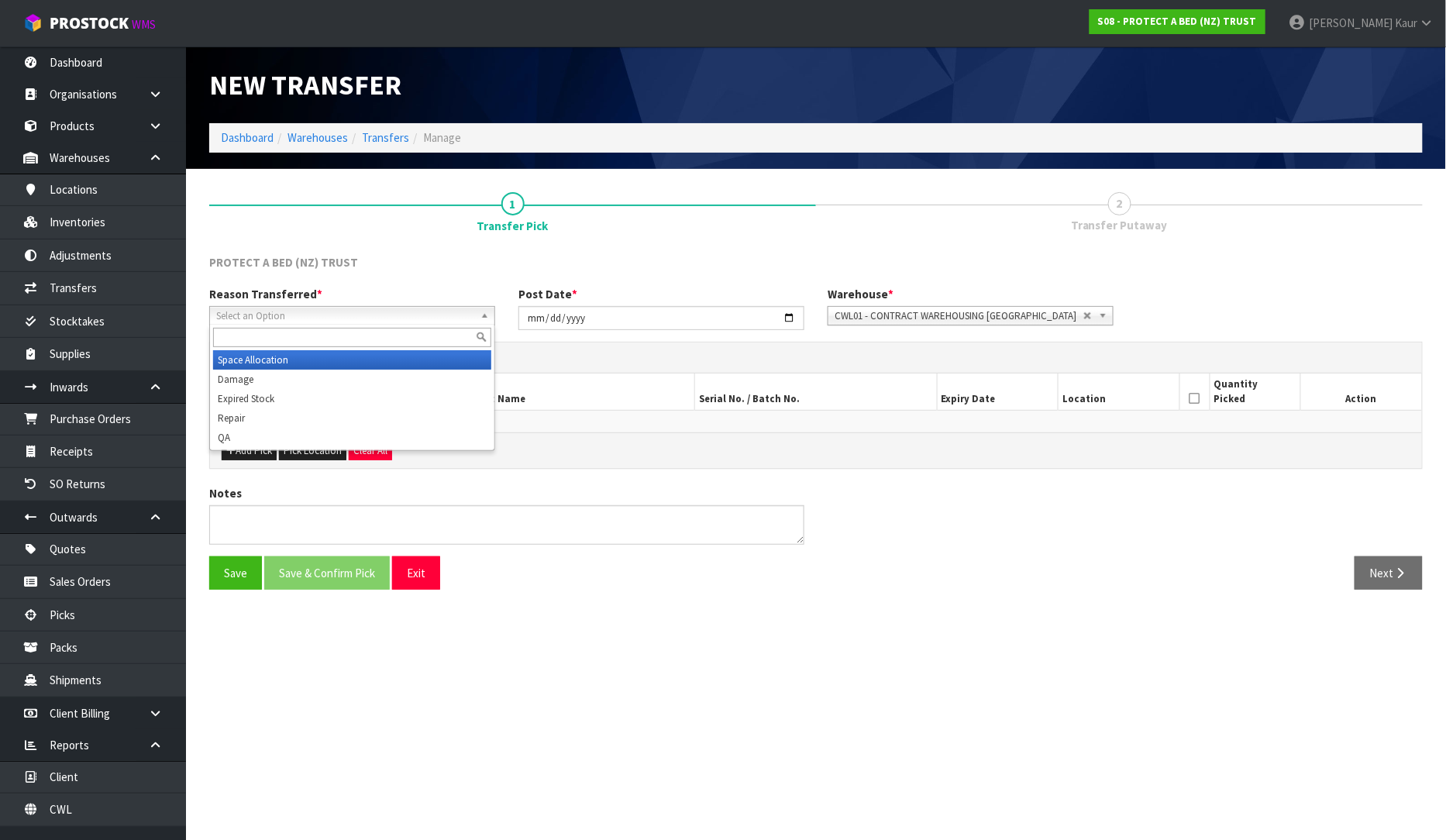
click at [322, 311] on span "Select an Option" at bounding box center [346, 316] width 258 height 19
click at [287, 369] on li "Damage" at bounding box center [352, 379] width 278 height 20
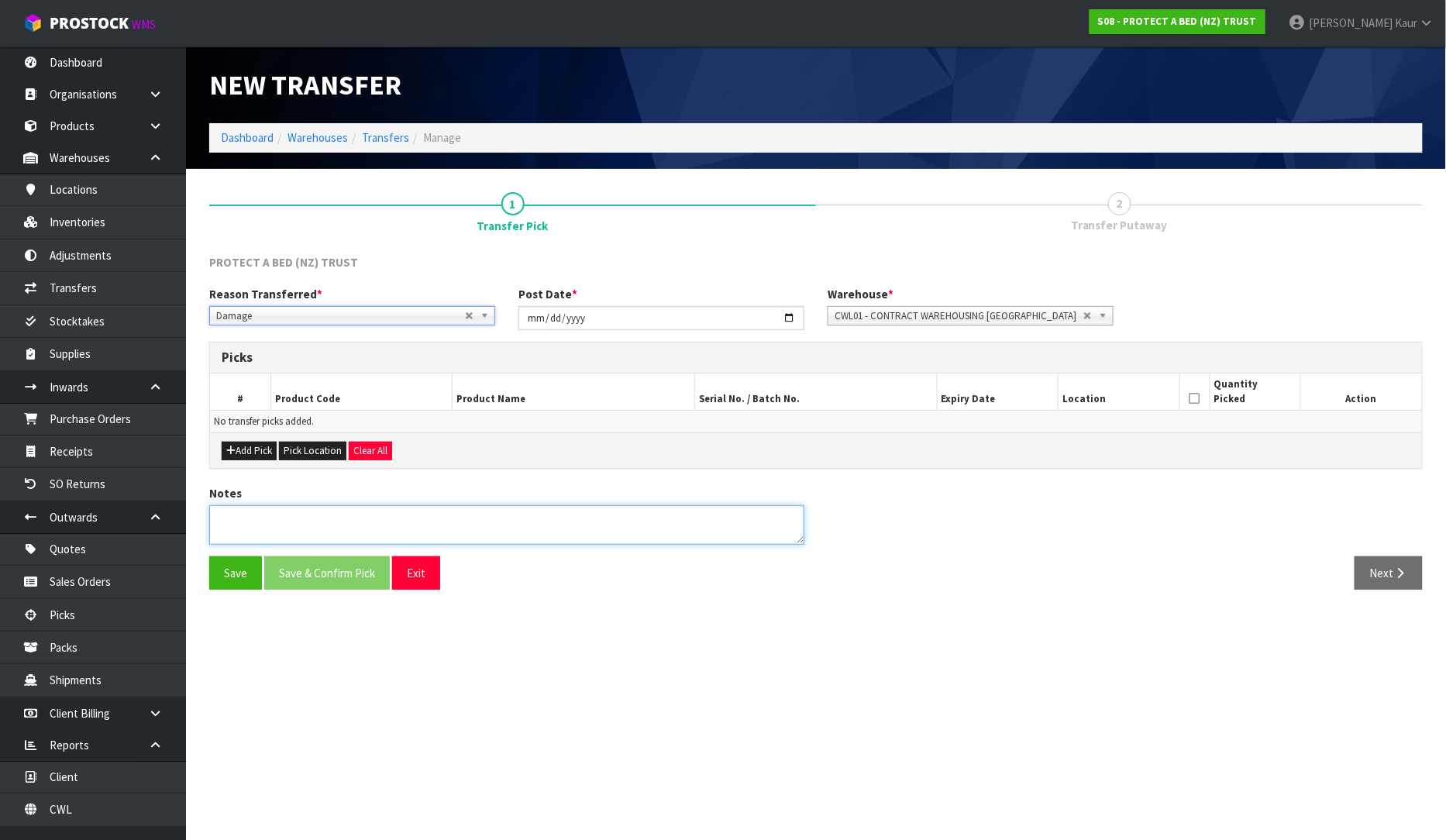
click at [243, 531] on textarea at bounding box center [506, 525] width 595 height 39
type textarea "PACKAGING DAMAGE"
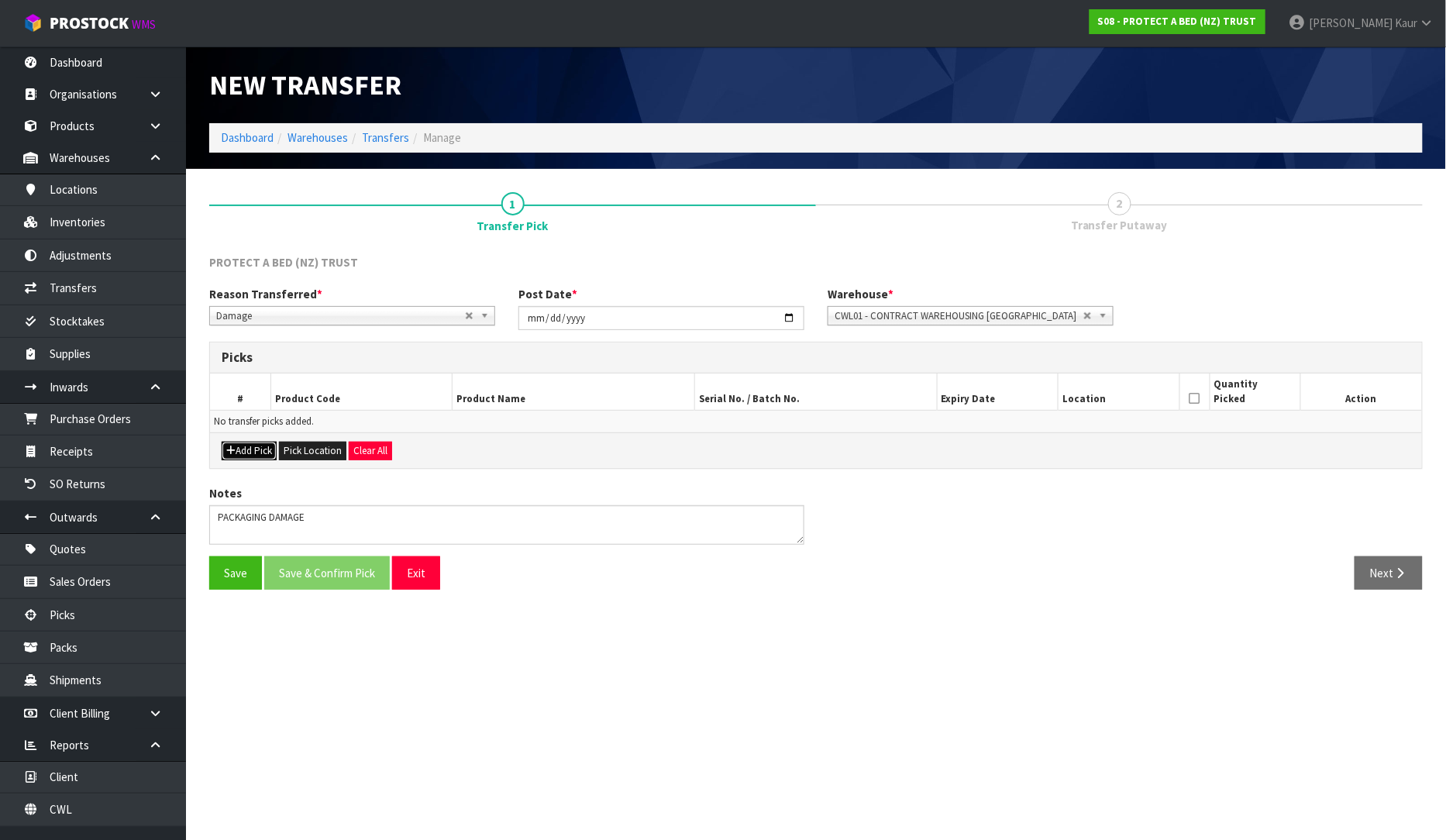
click at [233, 455] on button "Add Pick" at bounding box center [249, 451] width 55 height 19
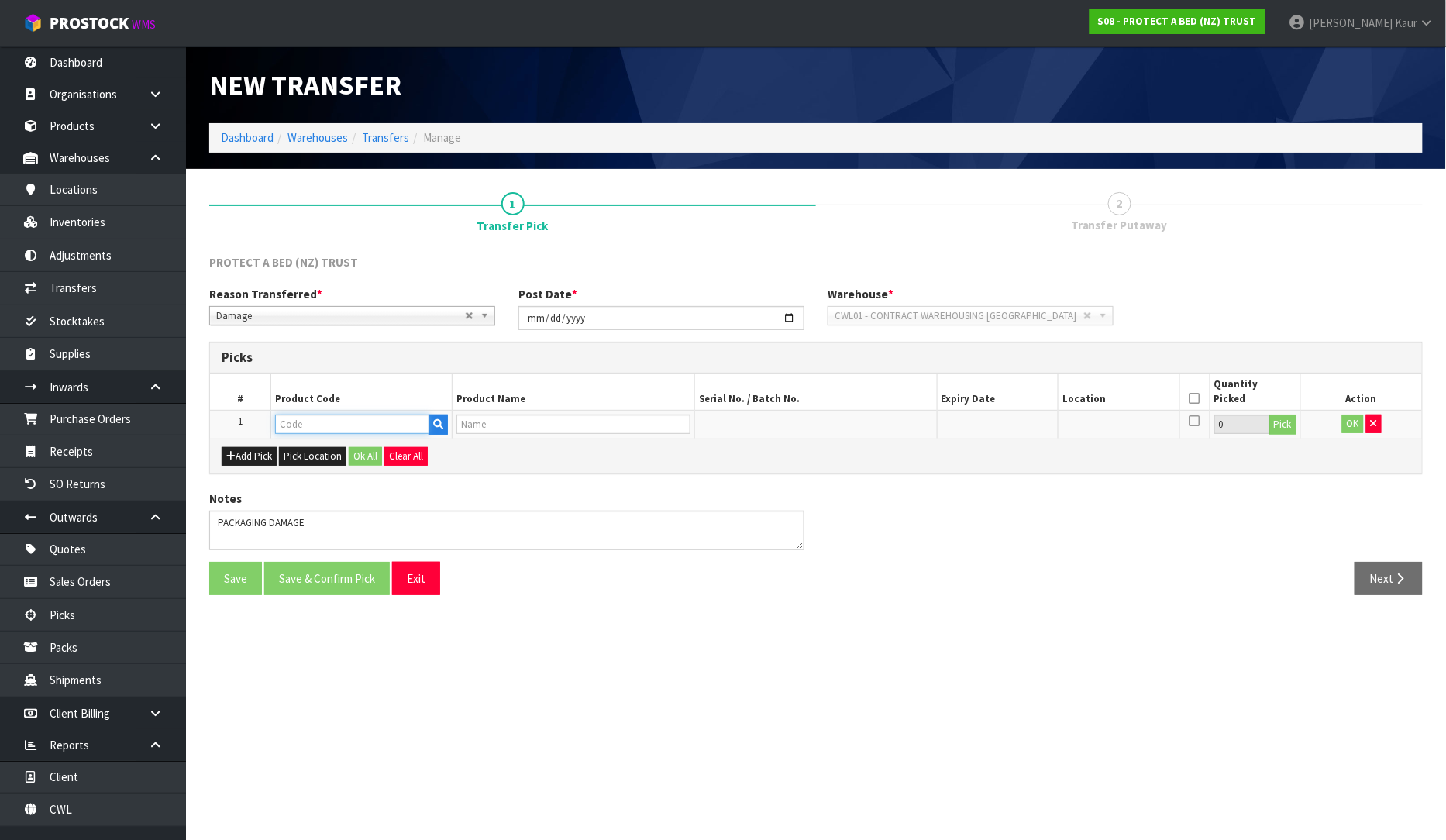
click at [289, 429] on input "text" at bounding box center [352, 425] width 155 height 20
type input "F0591KGN"
click at [375, 447] on link "F0591KGN 0" at bounding box center [337, 449] width 123 height 21
type input "F0591KGN0"
type input "NATURES LUXE FRESCHE BXD MP NZ KNG"
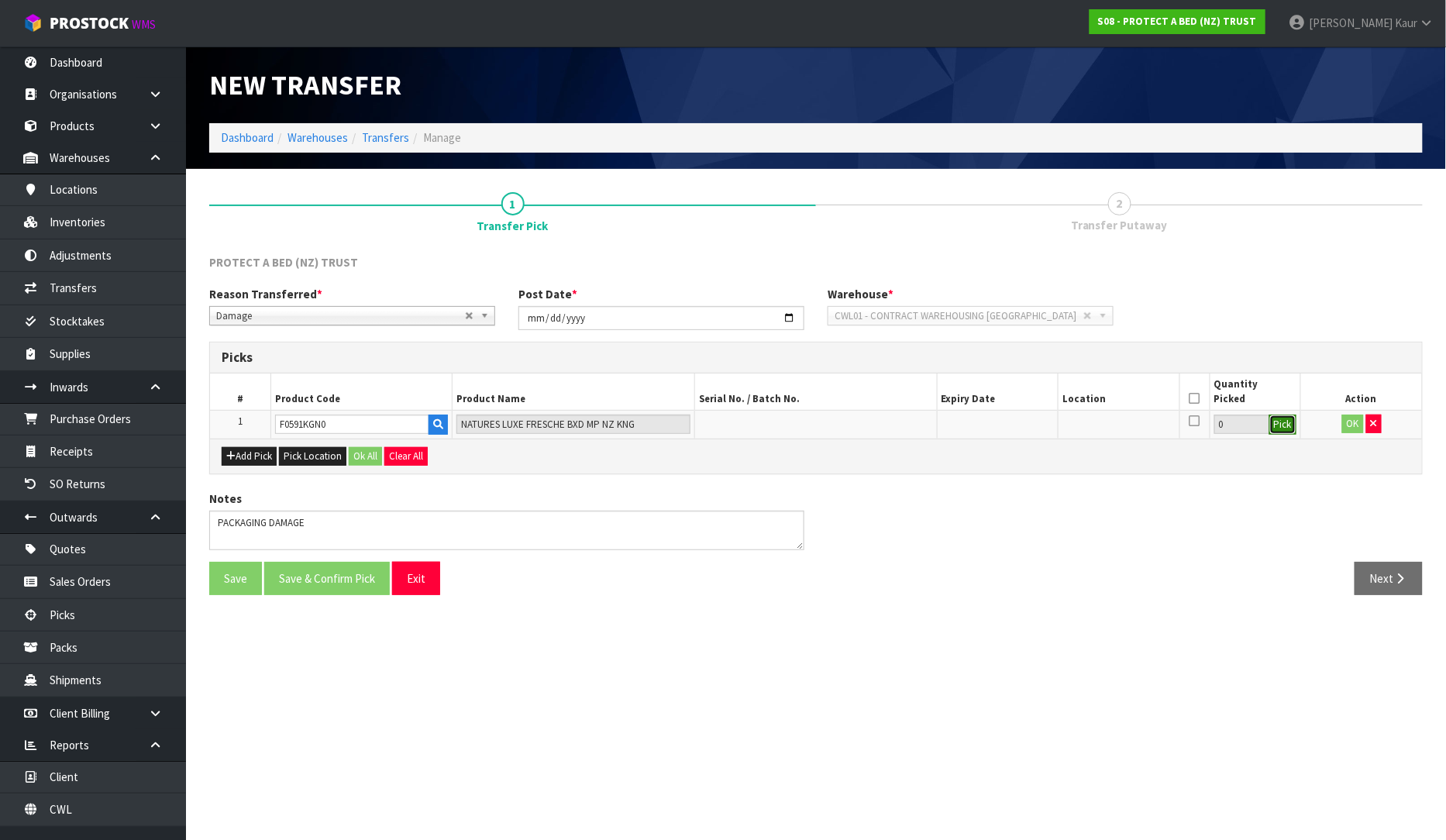
click at [1282, 426] on button "Pick" at bounding box center [1282, 425] width 27 height 20
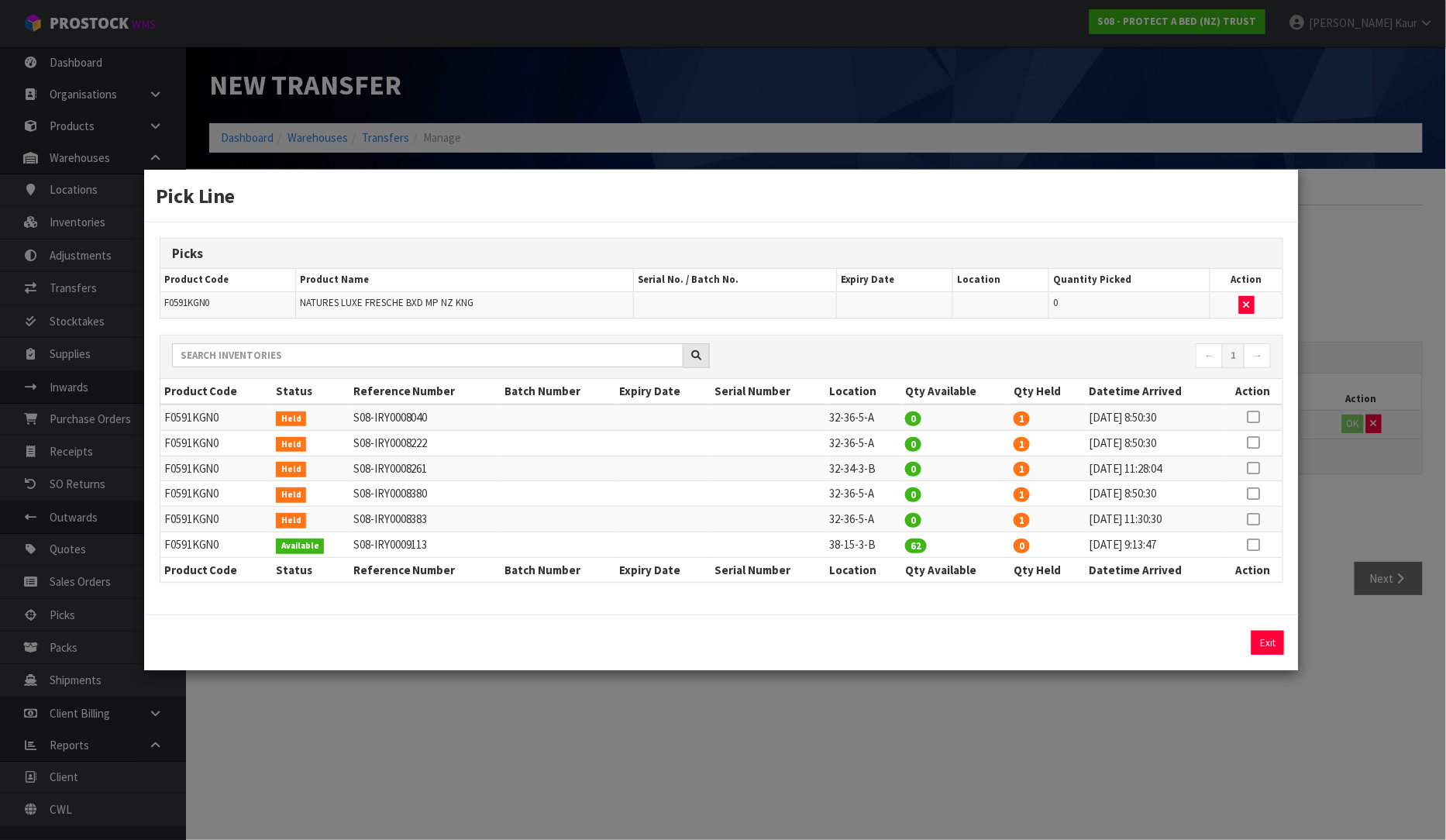
click at [1252, 545] on icon at bounding box center [1253, 545] width 12 height 1
drag, startPoint x: 1072, startPoint y: 652, endPoint x: 1016, endPoint y: 652, distance: 56.0
click at [1016, 652] on div "62 Assign Pick Exit" at bounding box center [1151, 642] width 286 height 24
type input "1"
click at [1211, 642] on button "Assign Pick" at bounding box center [1215, 642] width 63 height 24
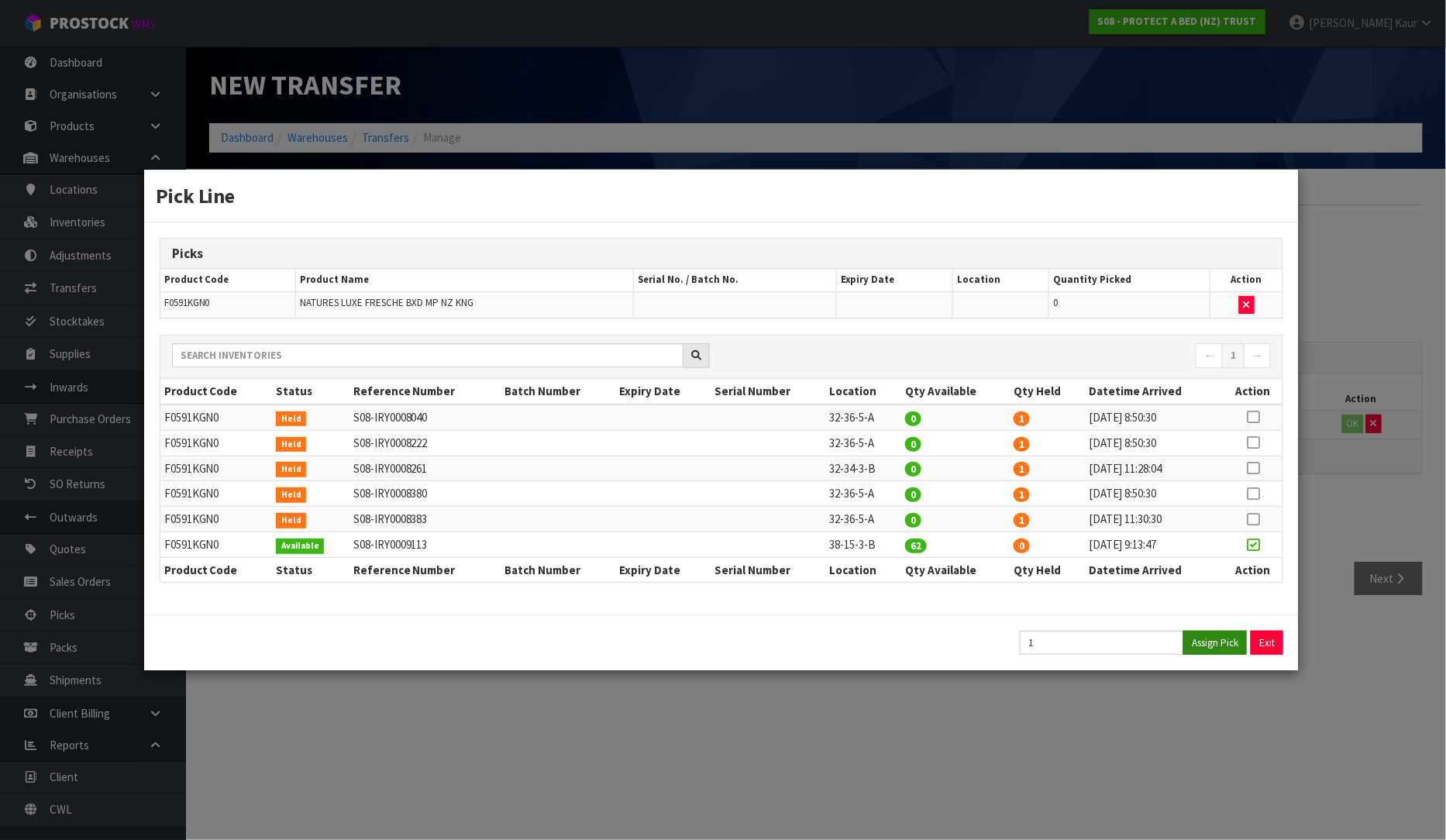
type input "1"
click at [1211, 712] on div "Pick Line Picks Product Code Product Name Serial No. / Batch No. Expiry Date Lo…" at bounding box center [723, 420] width 1446 height 840
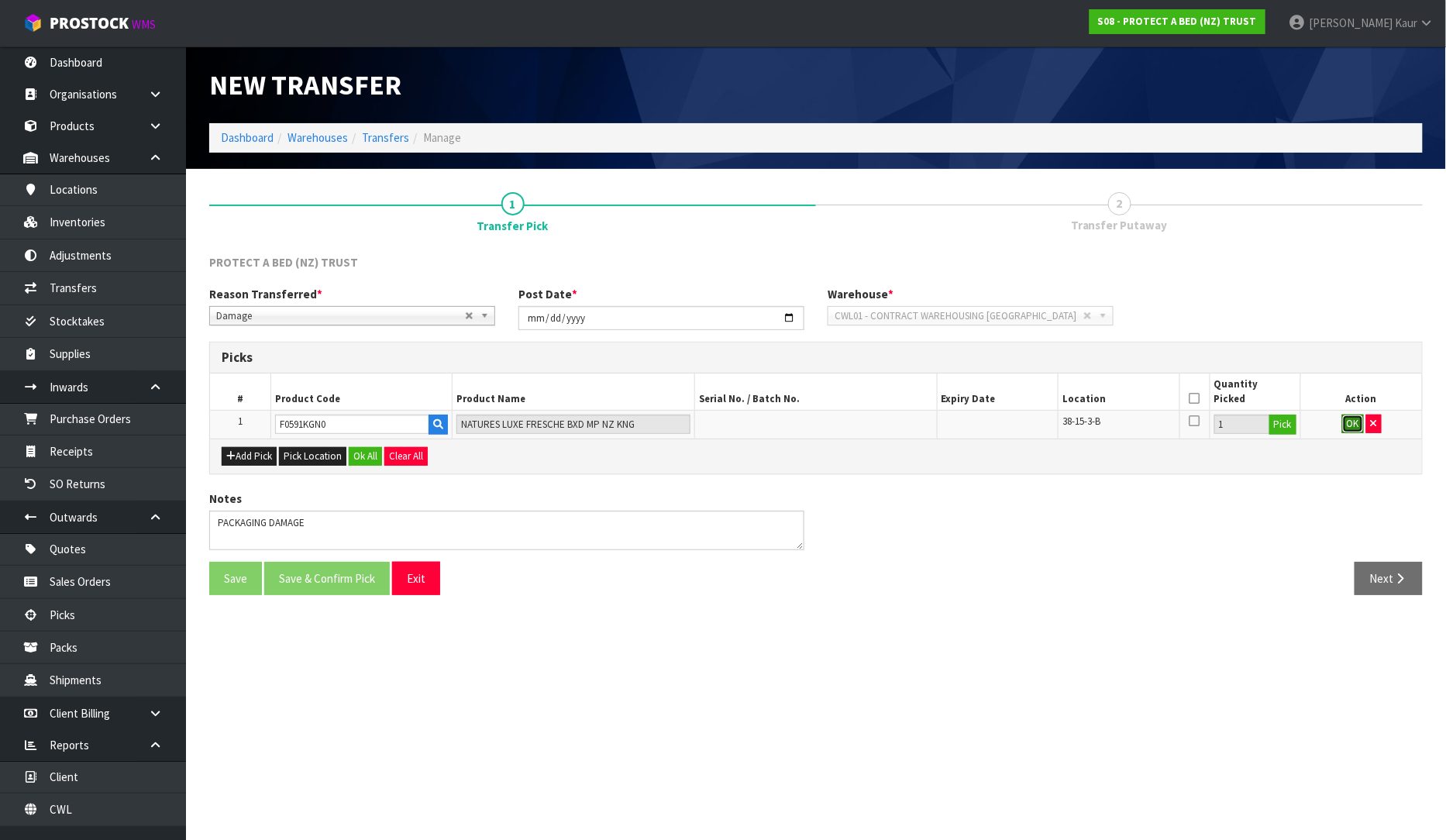
click at [1346, 427] on button "OK" at bounding box center [1353, 424] width 21 height 19
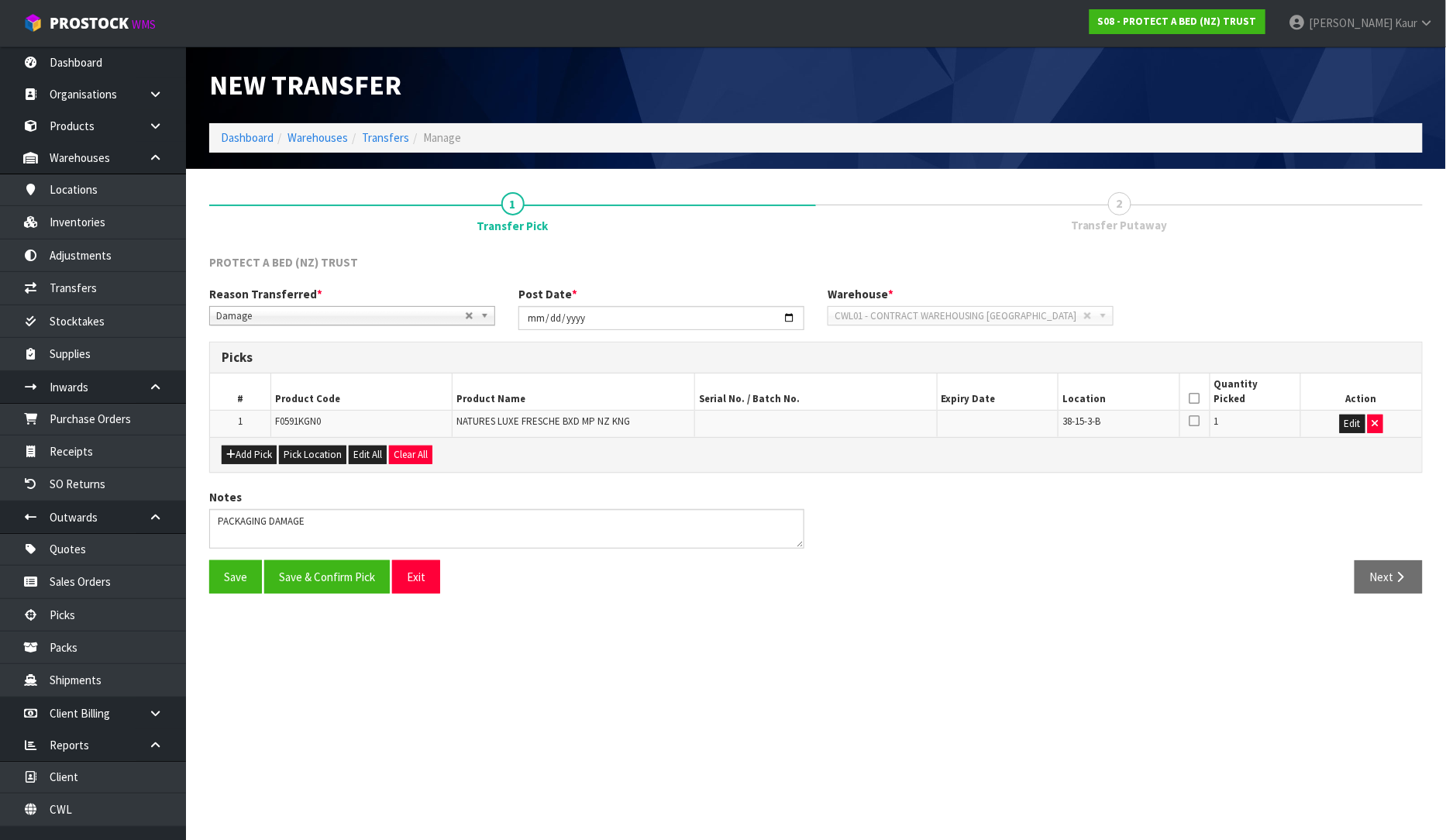
click at [1190, 399] on icon at bounding box center [1194, 398] width 11 height 1
drag, startPoint x: 351, startPoint y: 577, endPoint x: 374, endPoint y: 573, distance: 23.3
click at [351, 577] on button "Save & Confirm Pick" at bounding box center [327, 577] width 126 height 33
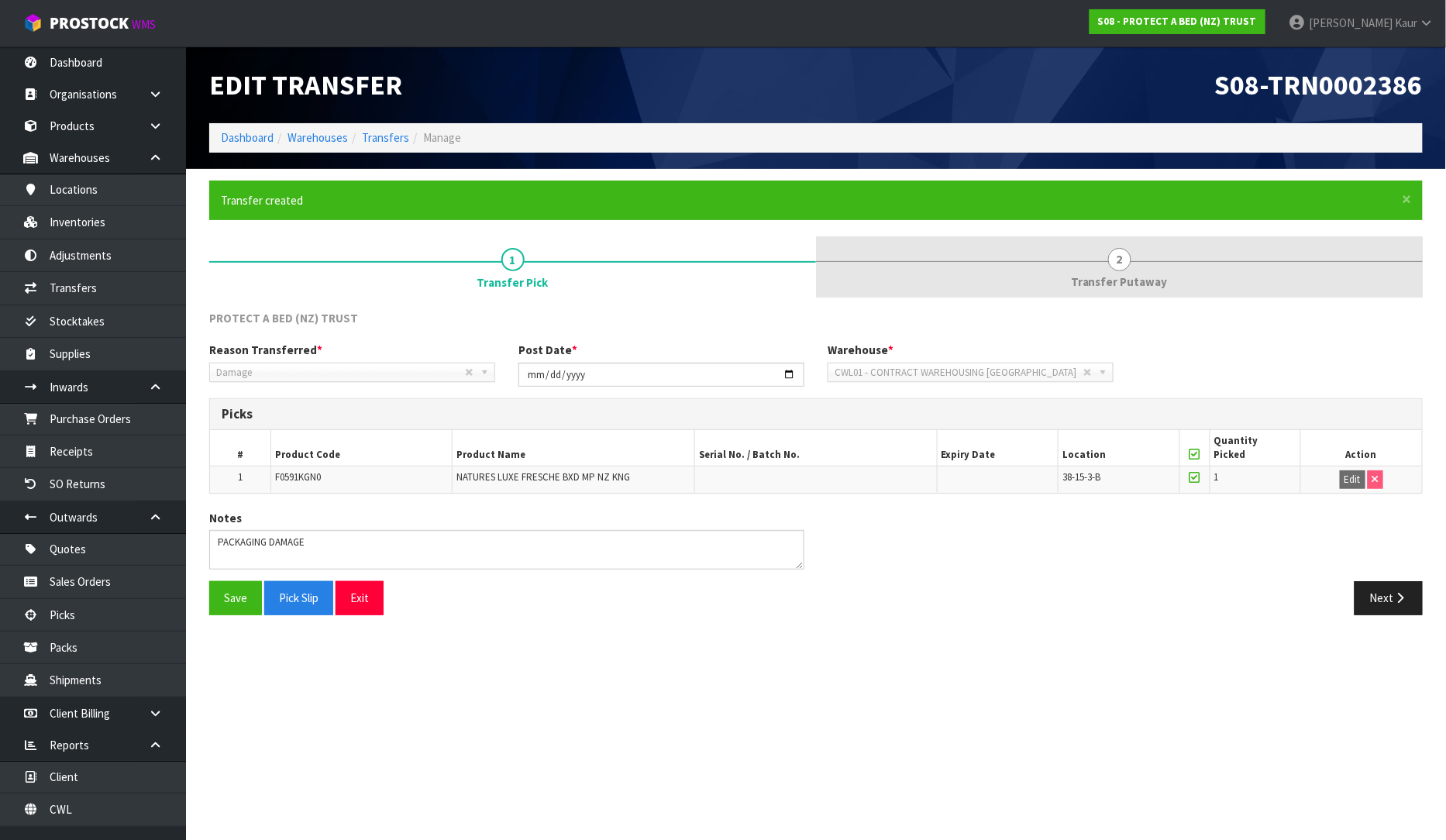
click at [1133, 265] on link "2 Transfer Putaway" at bounding box center [1118, 267] width 607 height 61
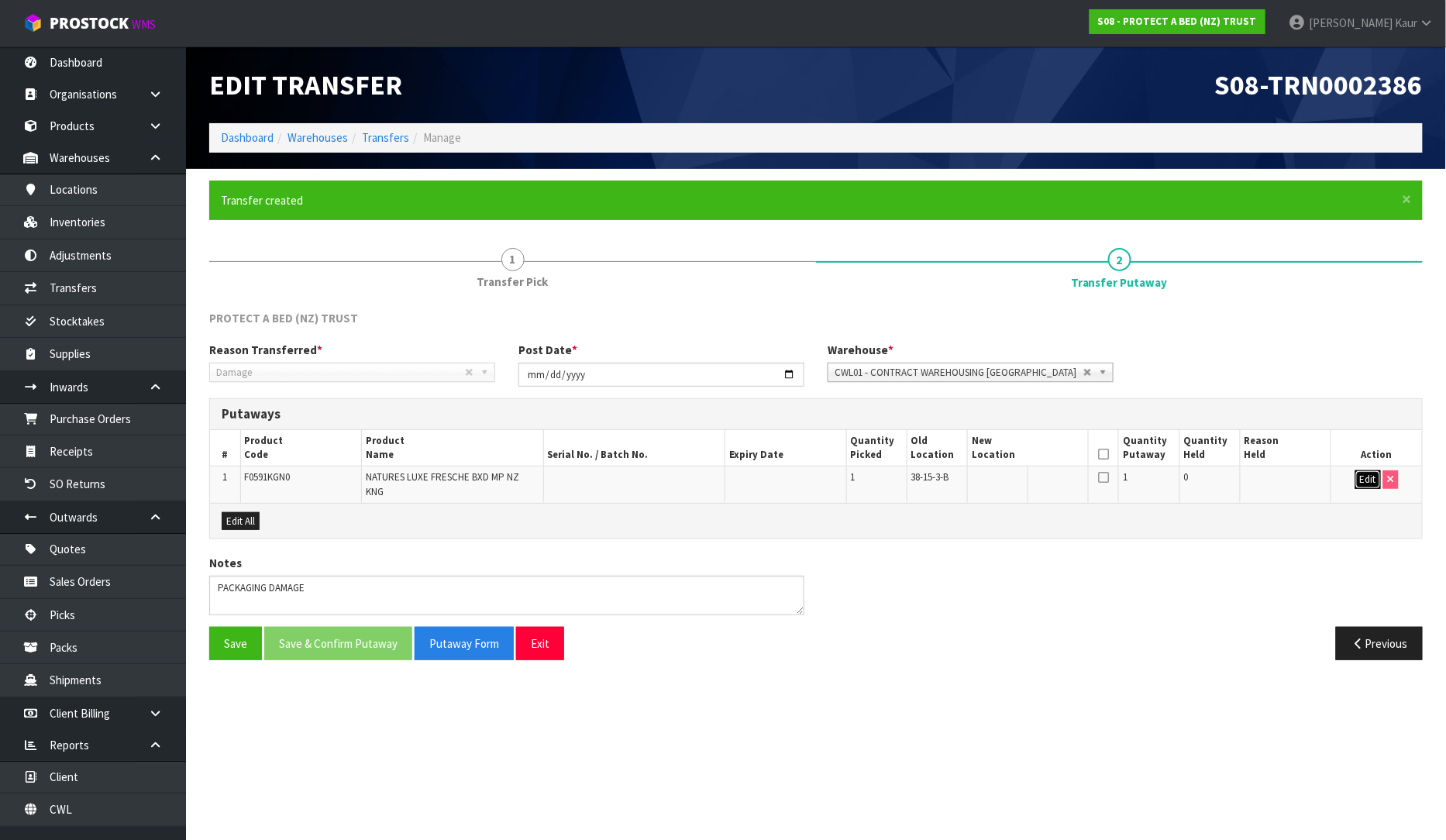
click at [1366, 476] on button "Edit" at bounding box center [1368, 480] width 26 height 19
click at [1029, 484] on input "text" at bounding box center [1019, 480] width 94 height 20
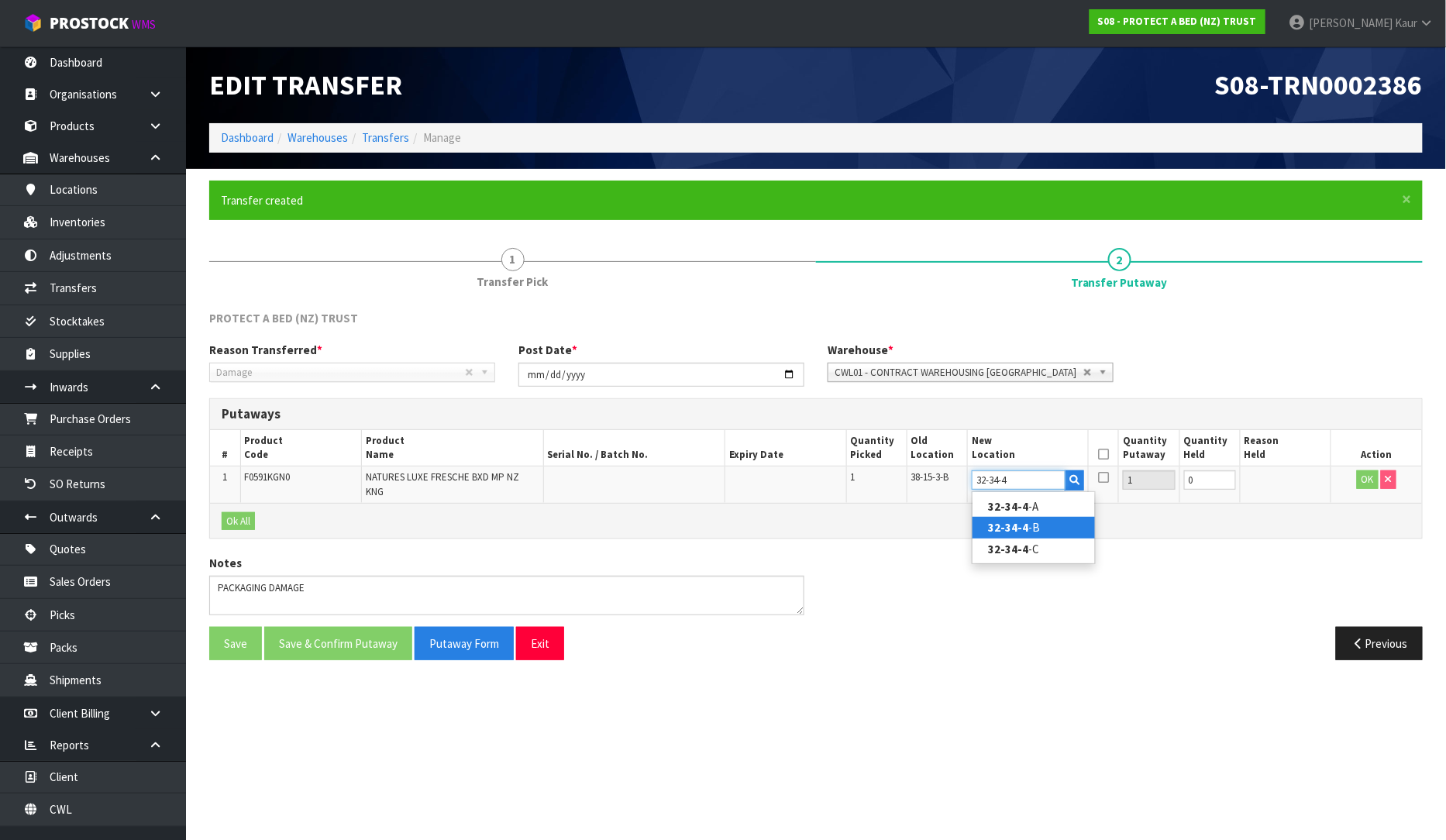
type input "32-34-4"
click at [1031, 525] on link "32-34-4 -B" at bounding box center [1034, 527] width 123 height 21
type input "32-34-4-B"
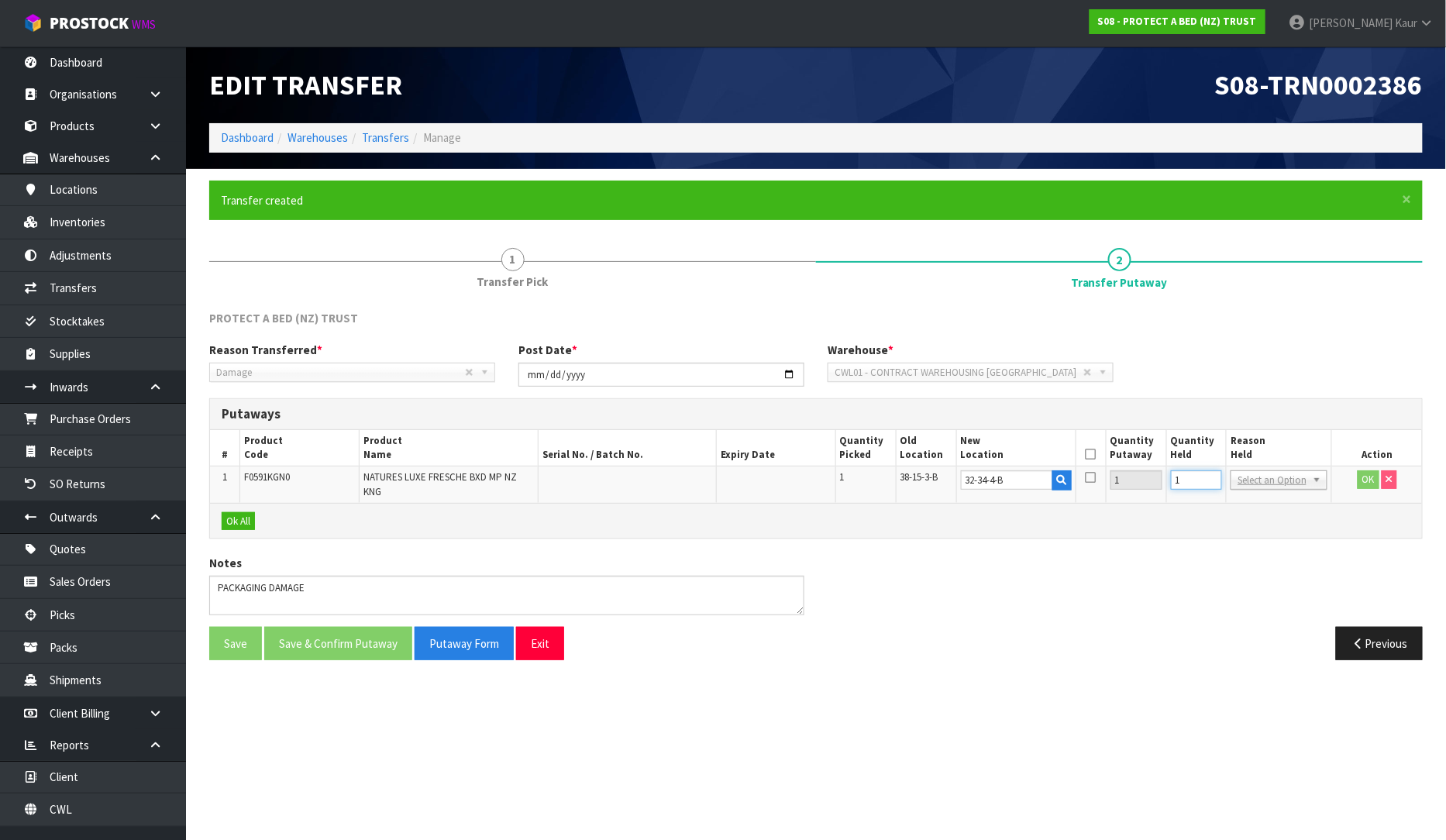
type input "1"
click at [1223, 475] on input "1" at bounding box center [1197, 480] width 52 height 20
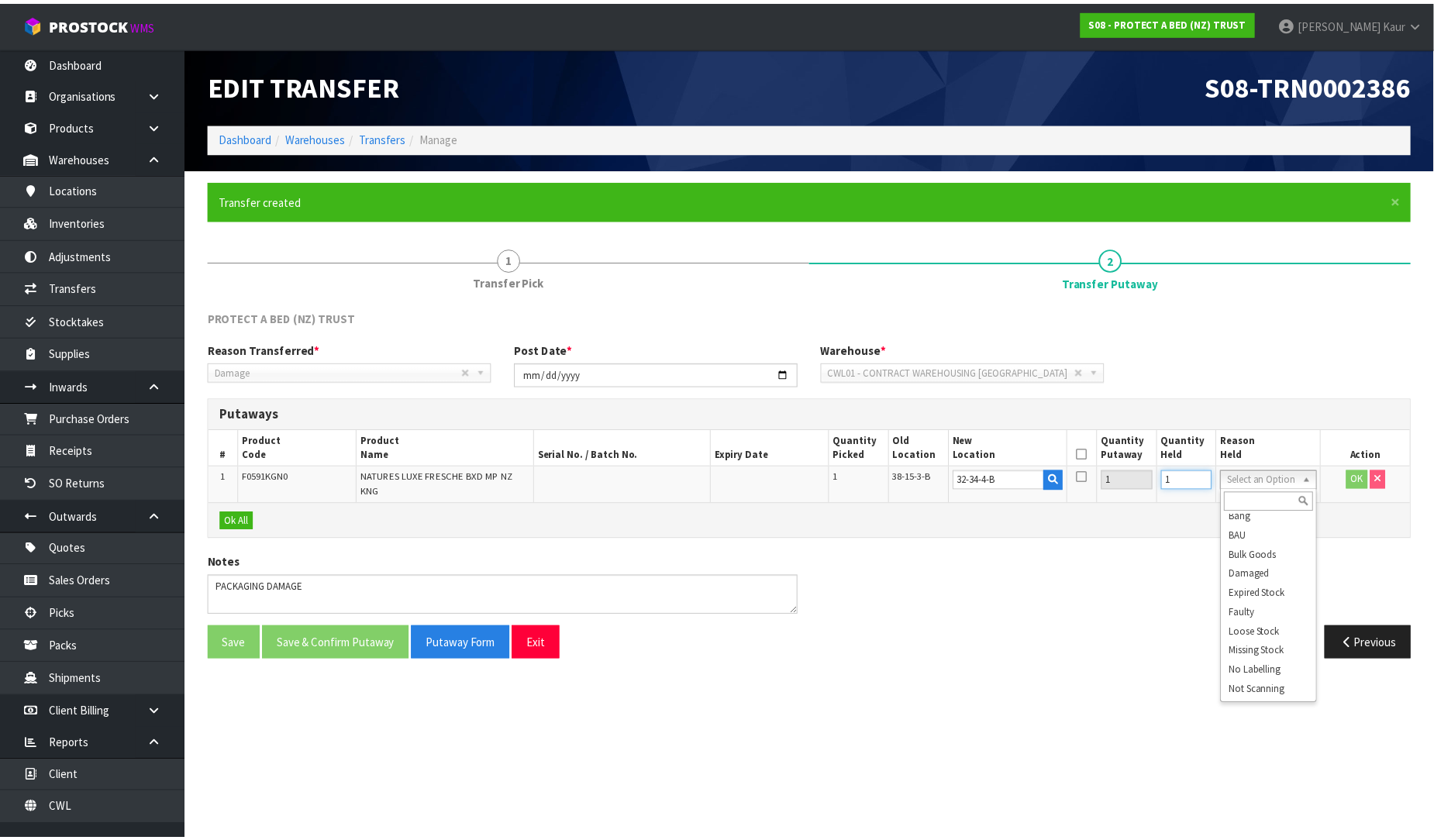
scroll to position [94, 0]
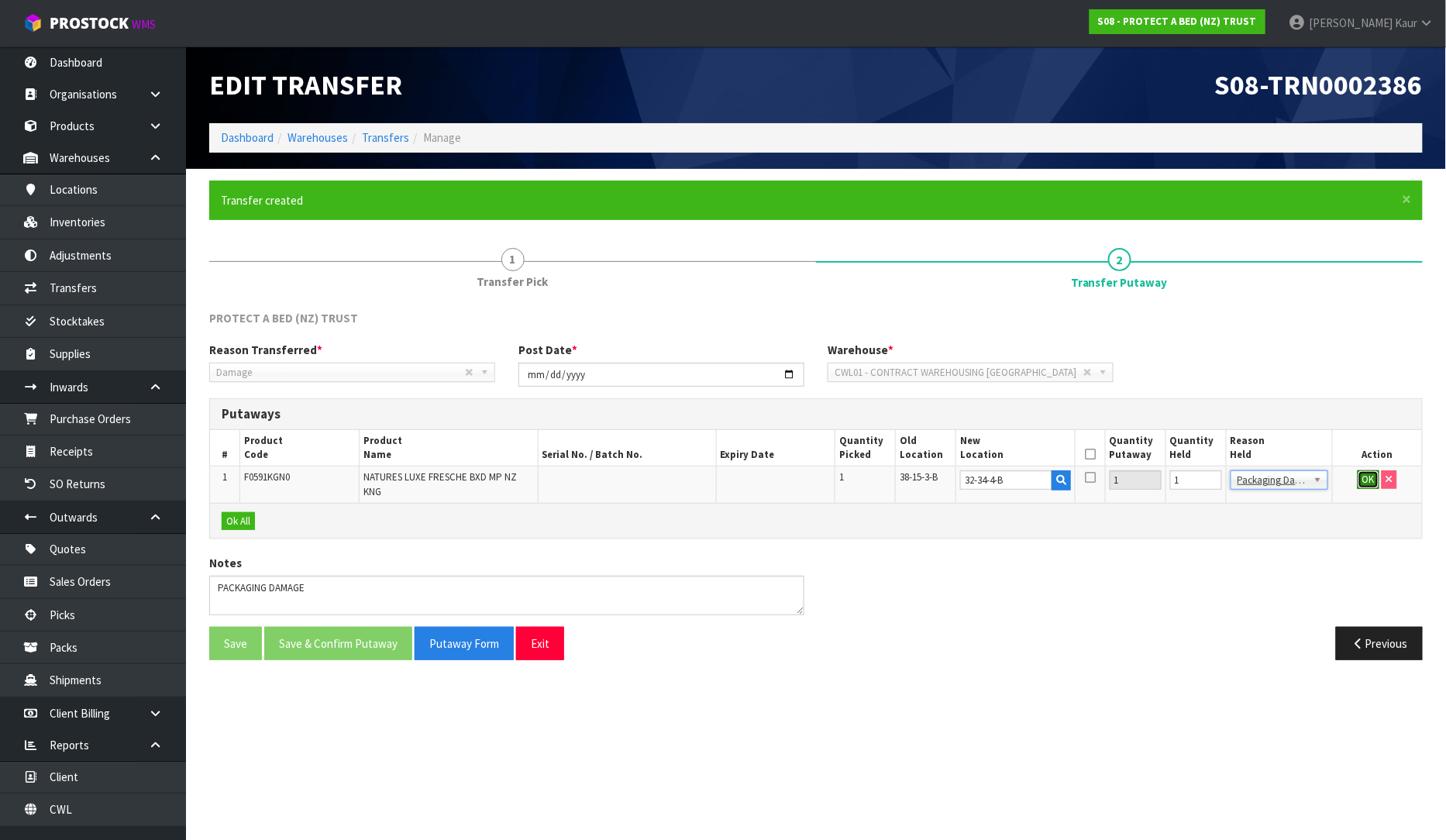
click at [1370, 481] on button "OK" at bounding box center [1369, 480] width 21 height 19
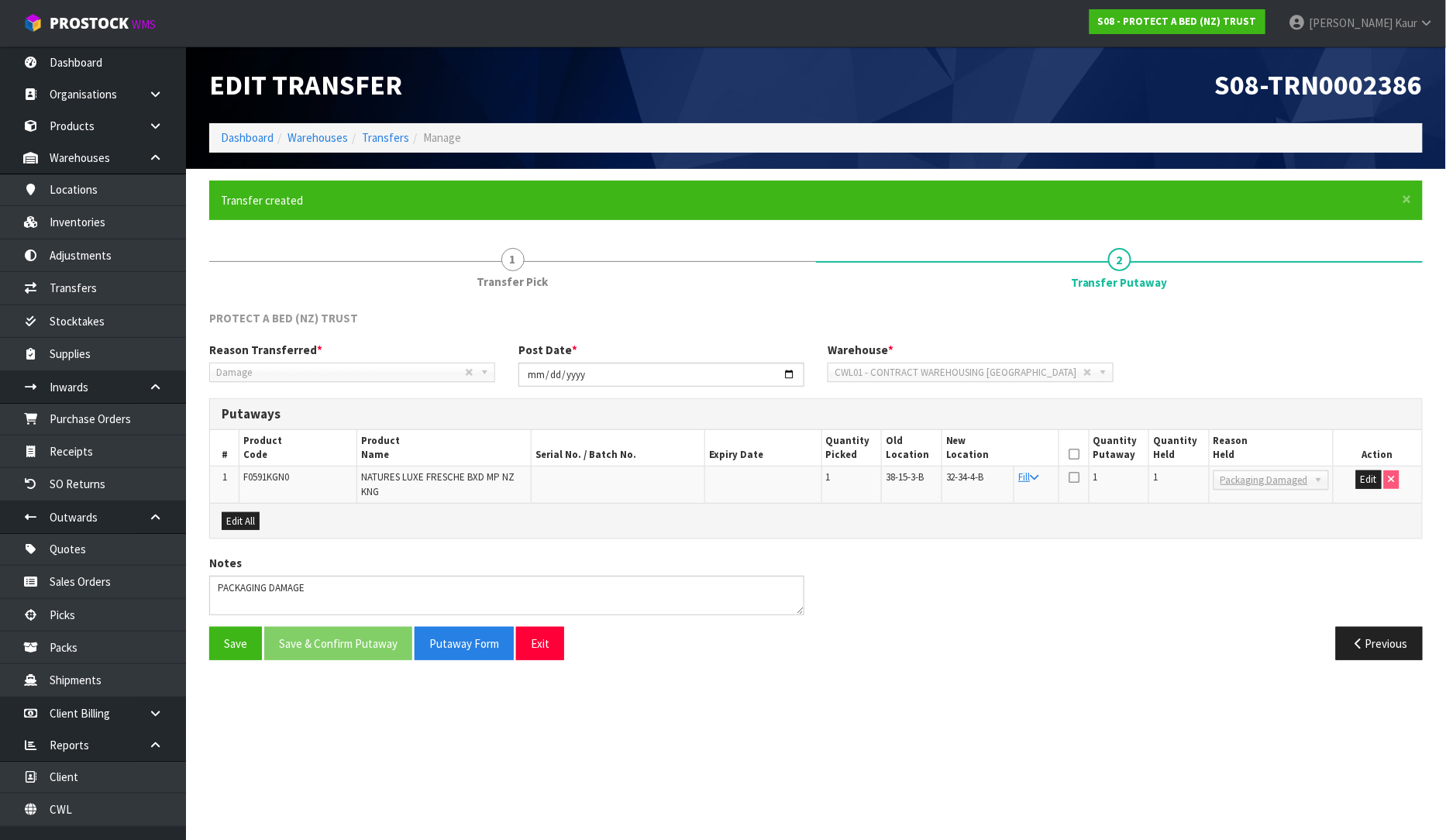
click at [1076, 454] on icon at bounding box center [1073, 454] width 11 height 1
click at [334, 642] on button "Save & Confirm Putaway" at bounding box center [338, 643] width 148 height 33
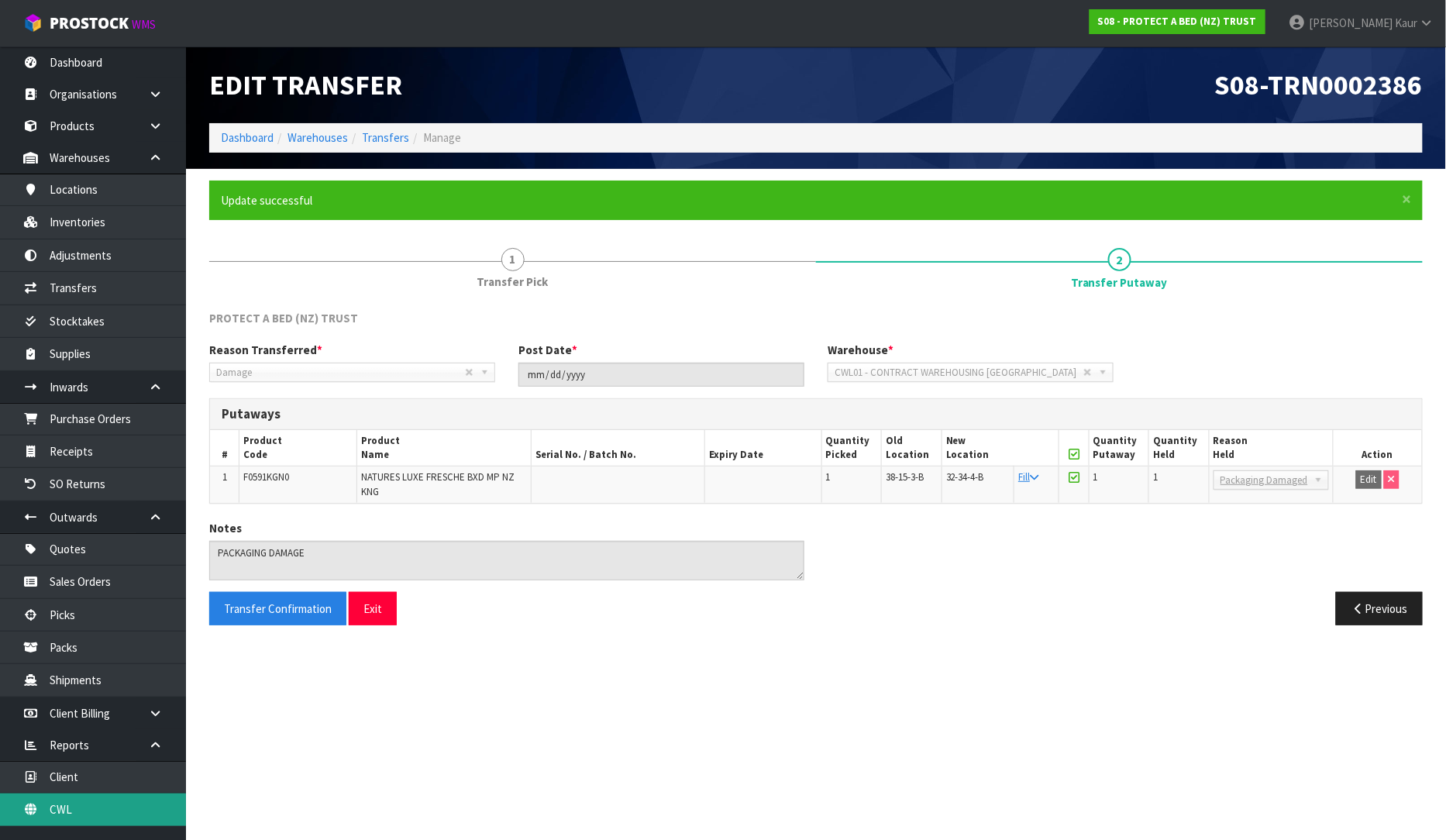
click at [114, 814] on link "CWL" at bounding box center [93, 809] width 186 height 32
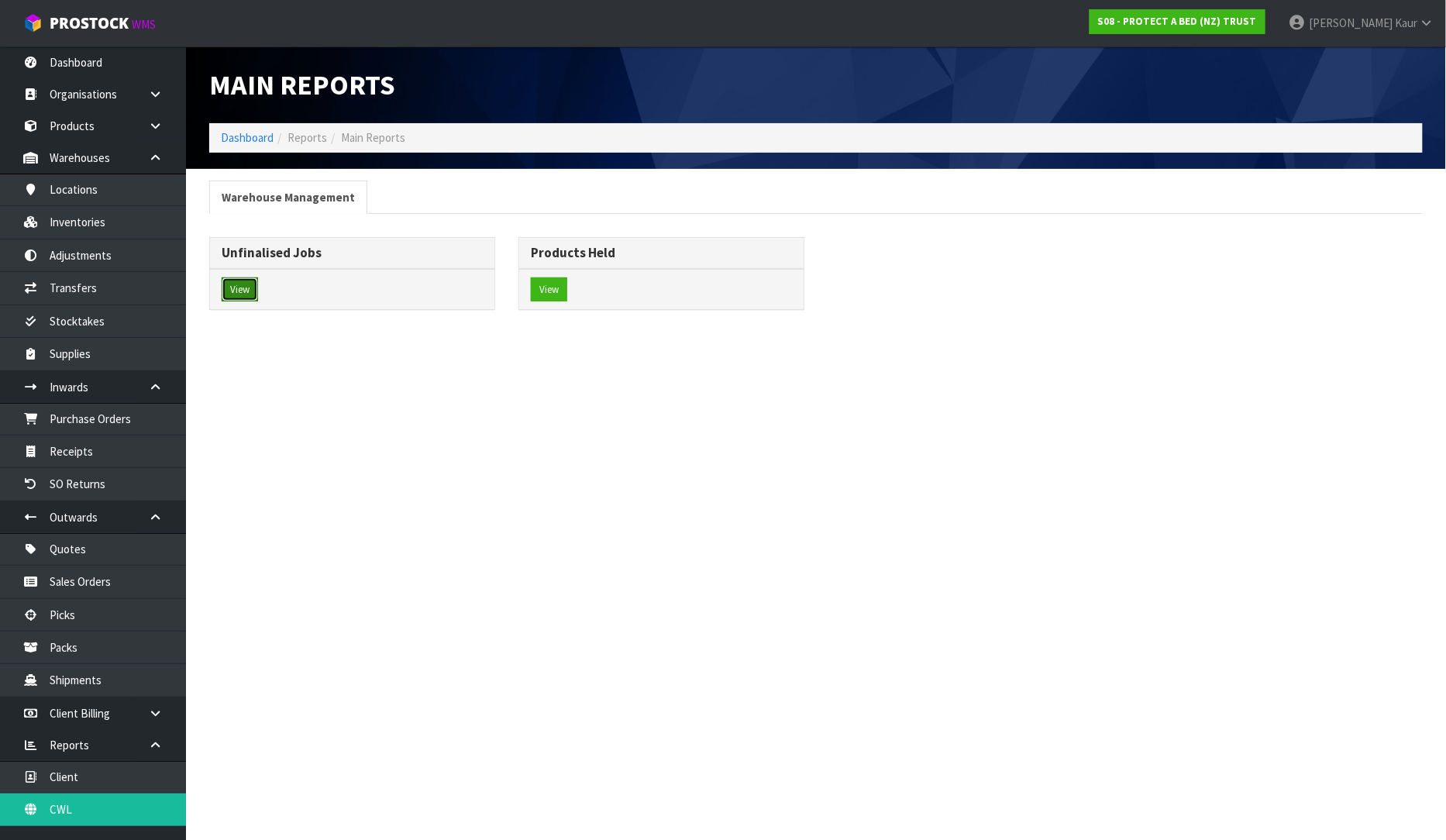
click at [242, 287] on button "View" at bounding box center [239, 290] width 36 height 25
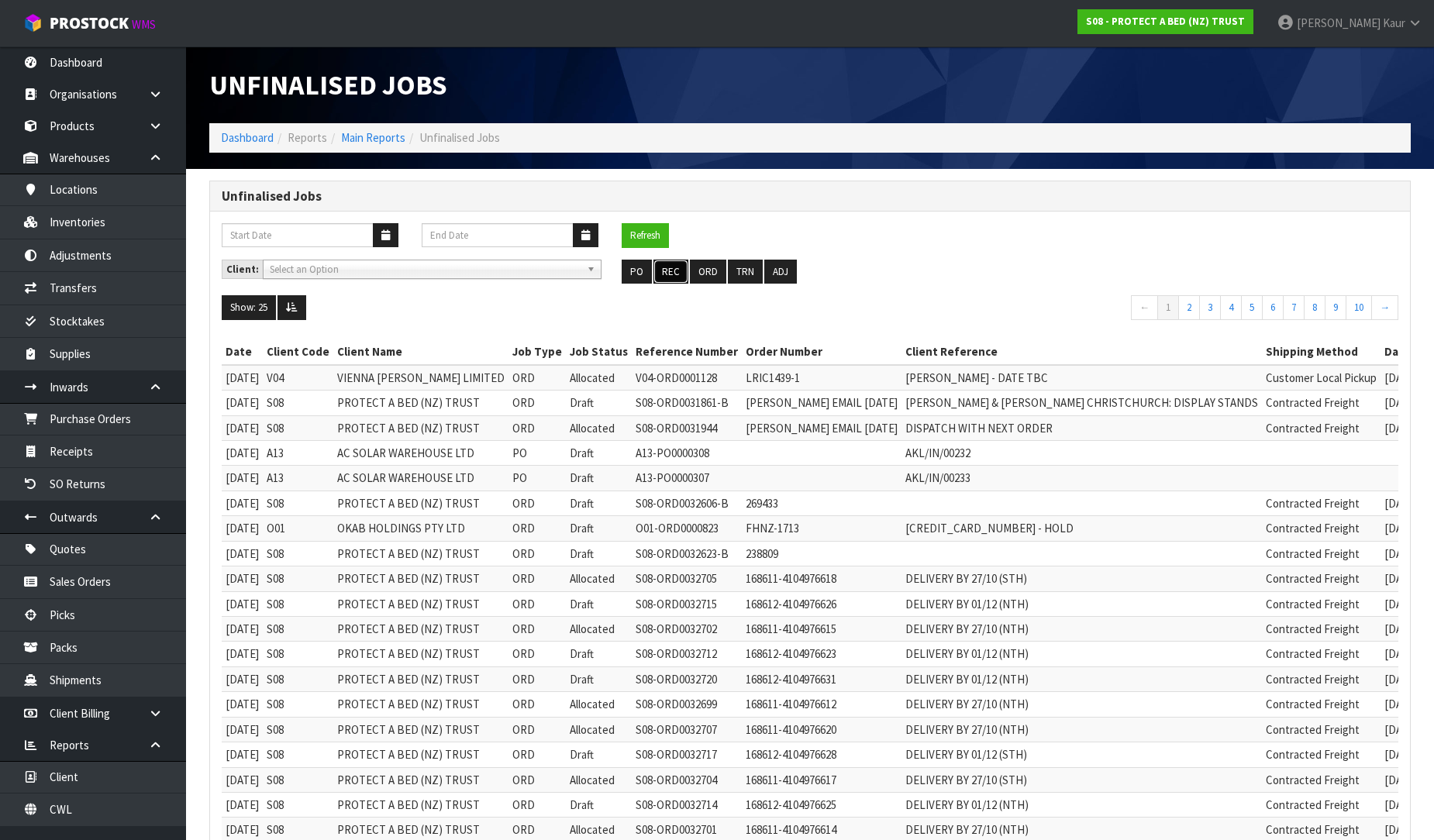
click at [672, 266] on button "REC" at bounding box center [671, 271] width 35 height 25
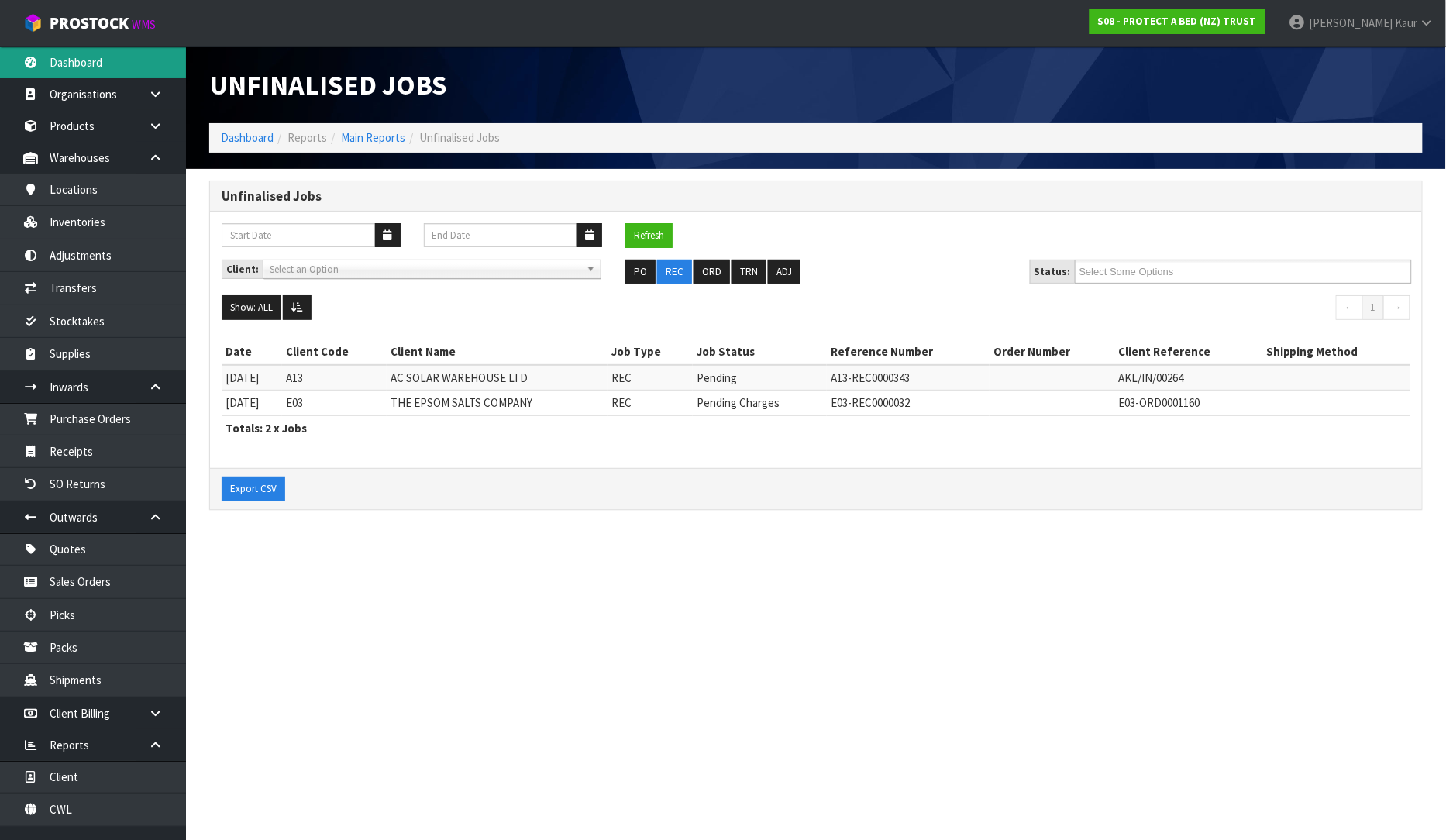
click at [125, 70] on link "Dashboard" at bounding box center [93, 62] width 186 height 32
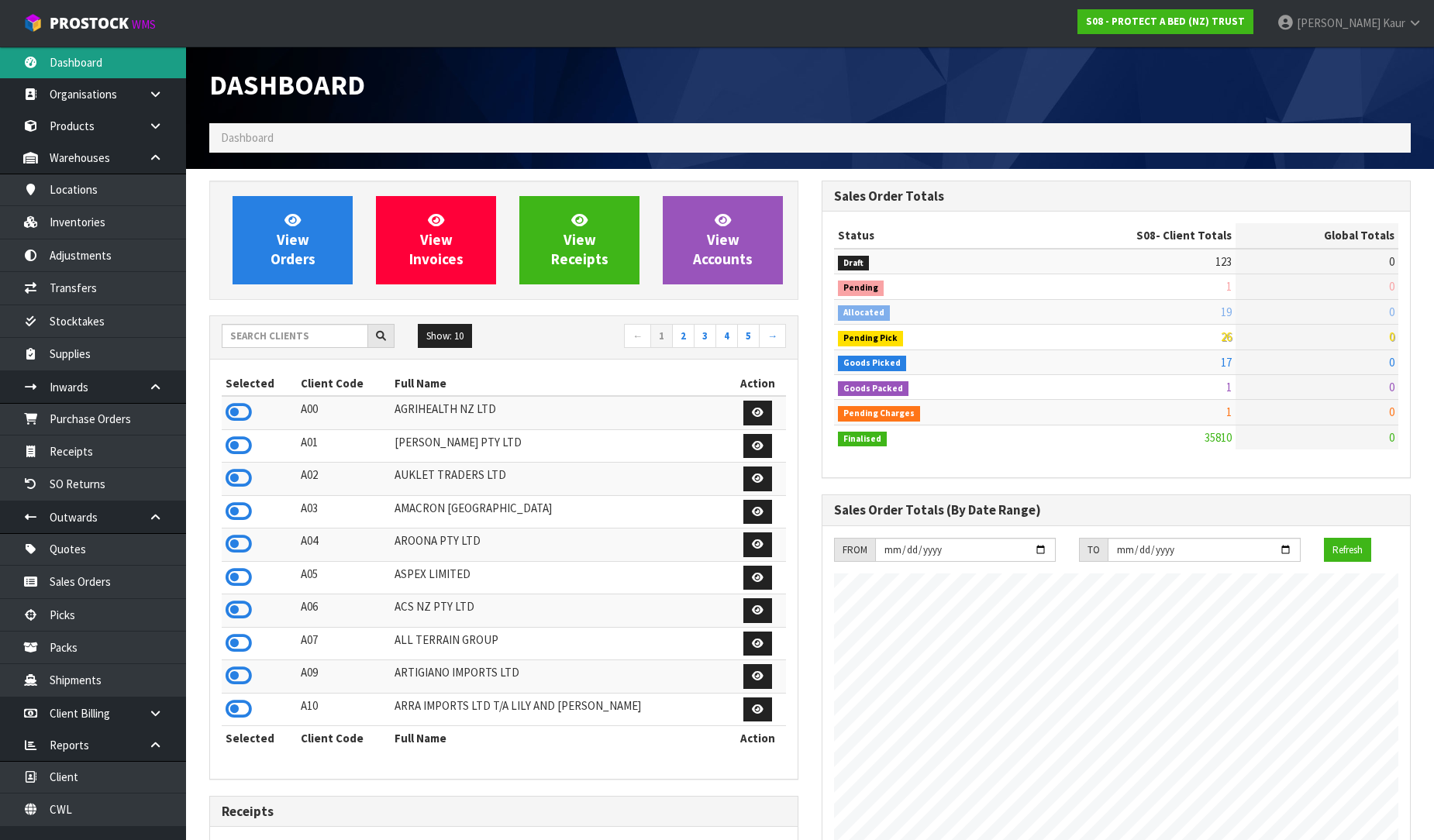
scroll to position [1173, 612]
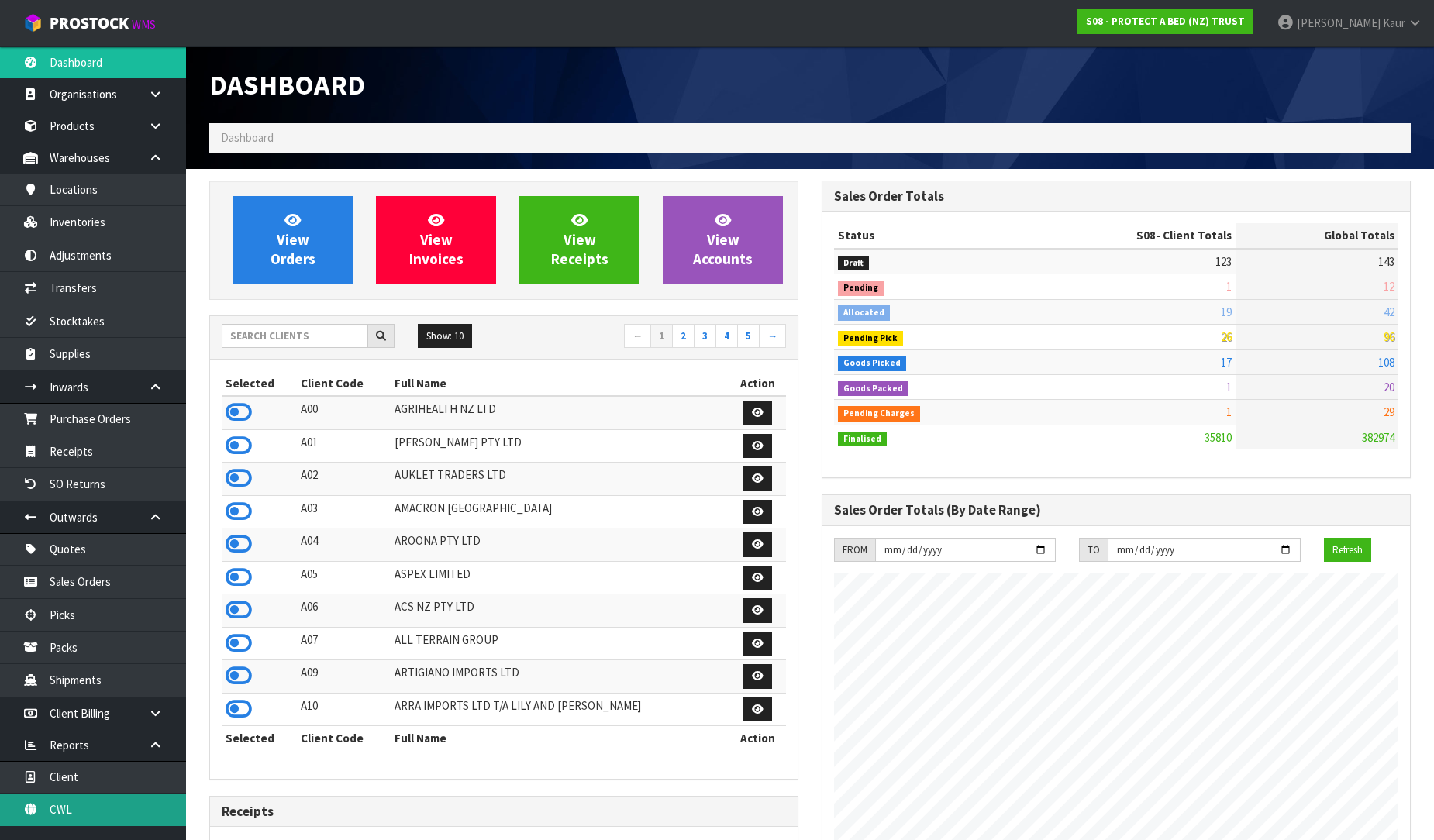
click at [106, 819] on link "CWL" at bounding box center [93, 809] width 186 height 32
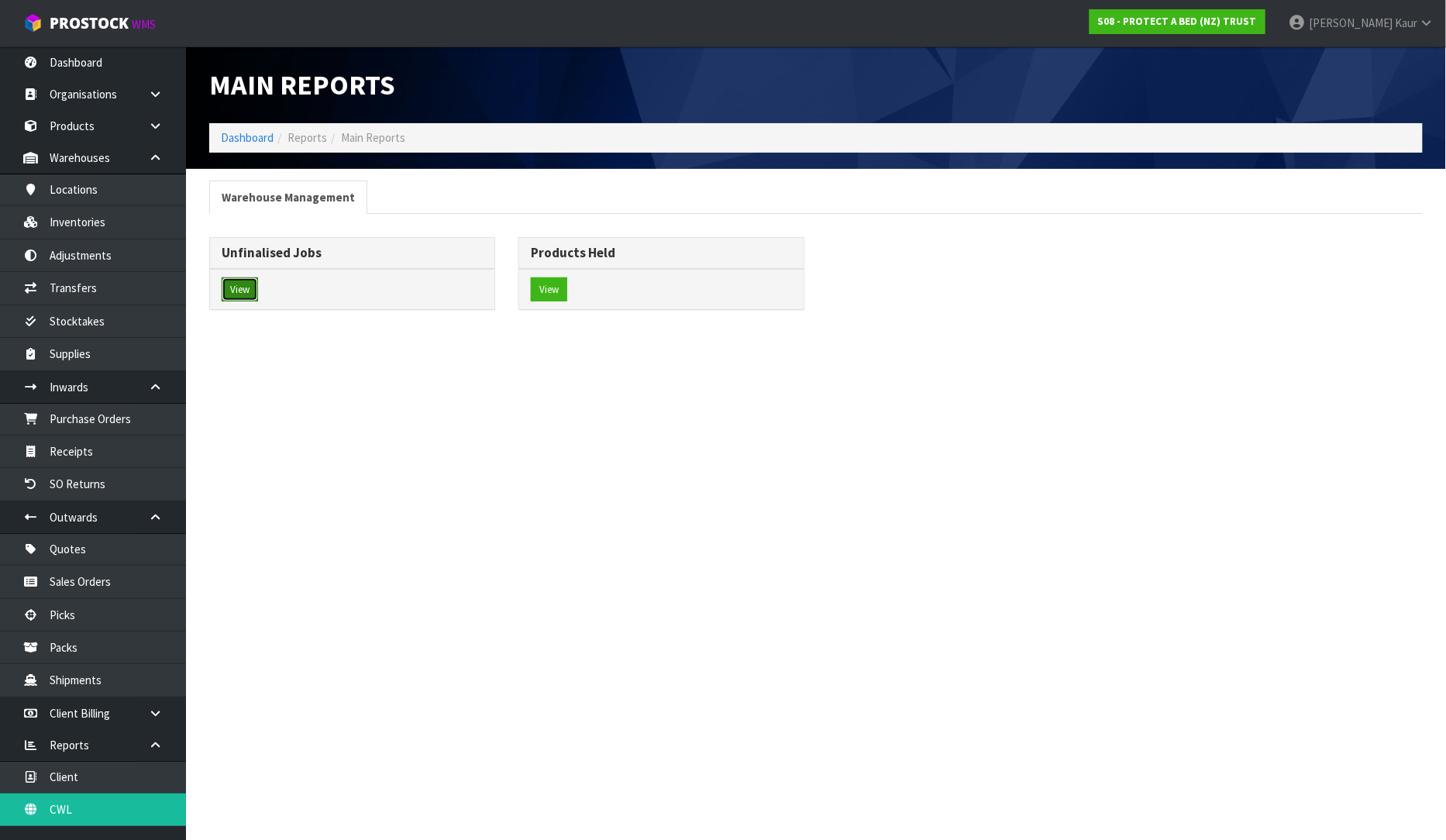
click at [248, 277] on button "View" at bounding box center [239, 290] width 36 height 25
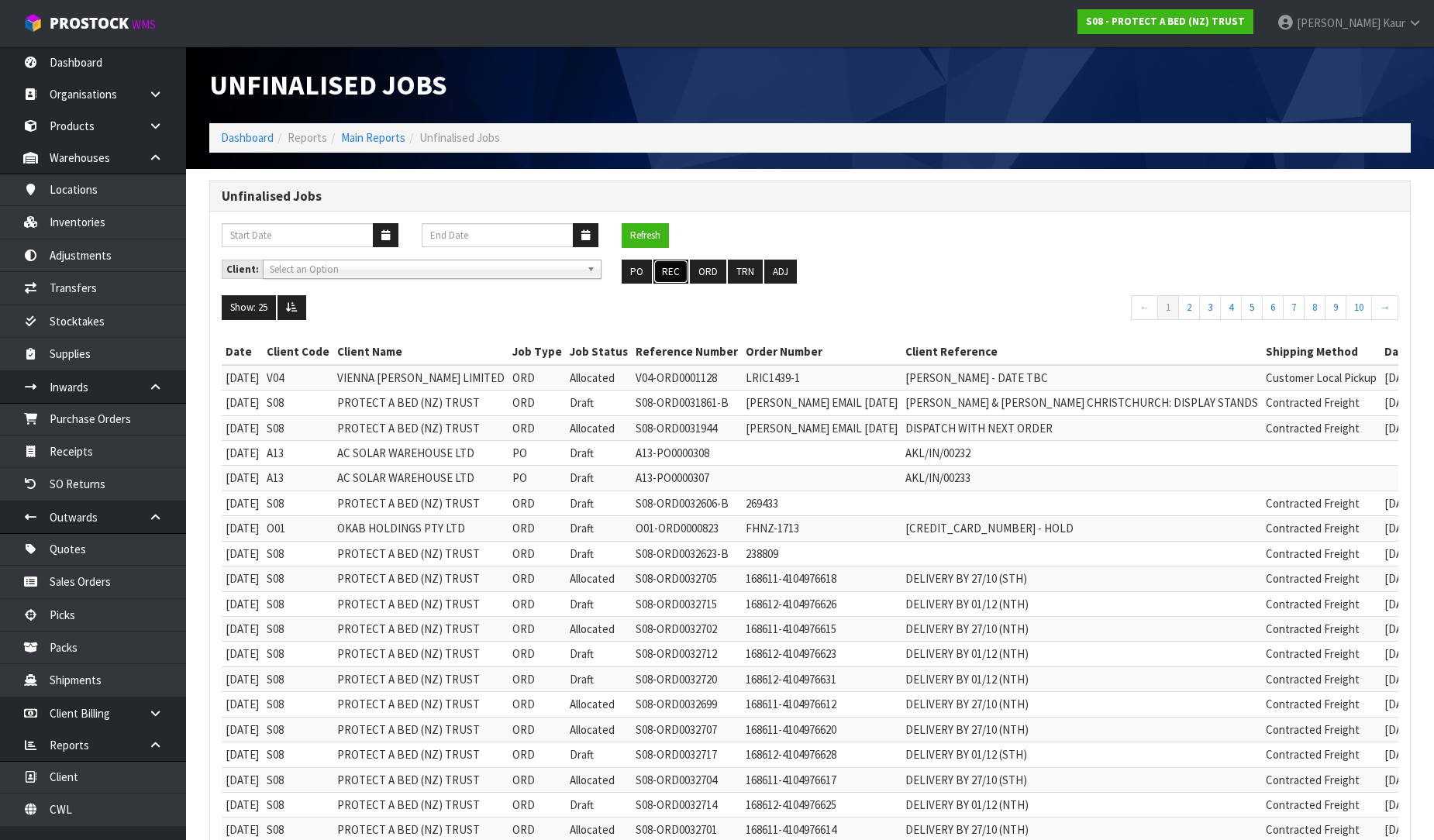
click at [678, 262] on button "REC" at bounding box center [671, 271] width 35 height 25
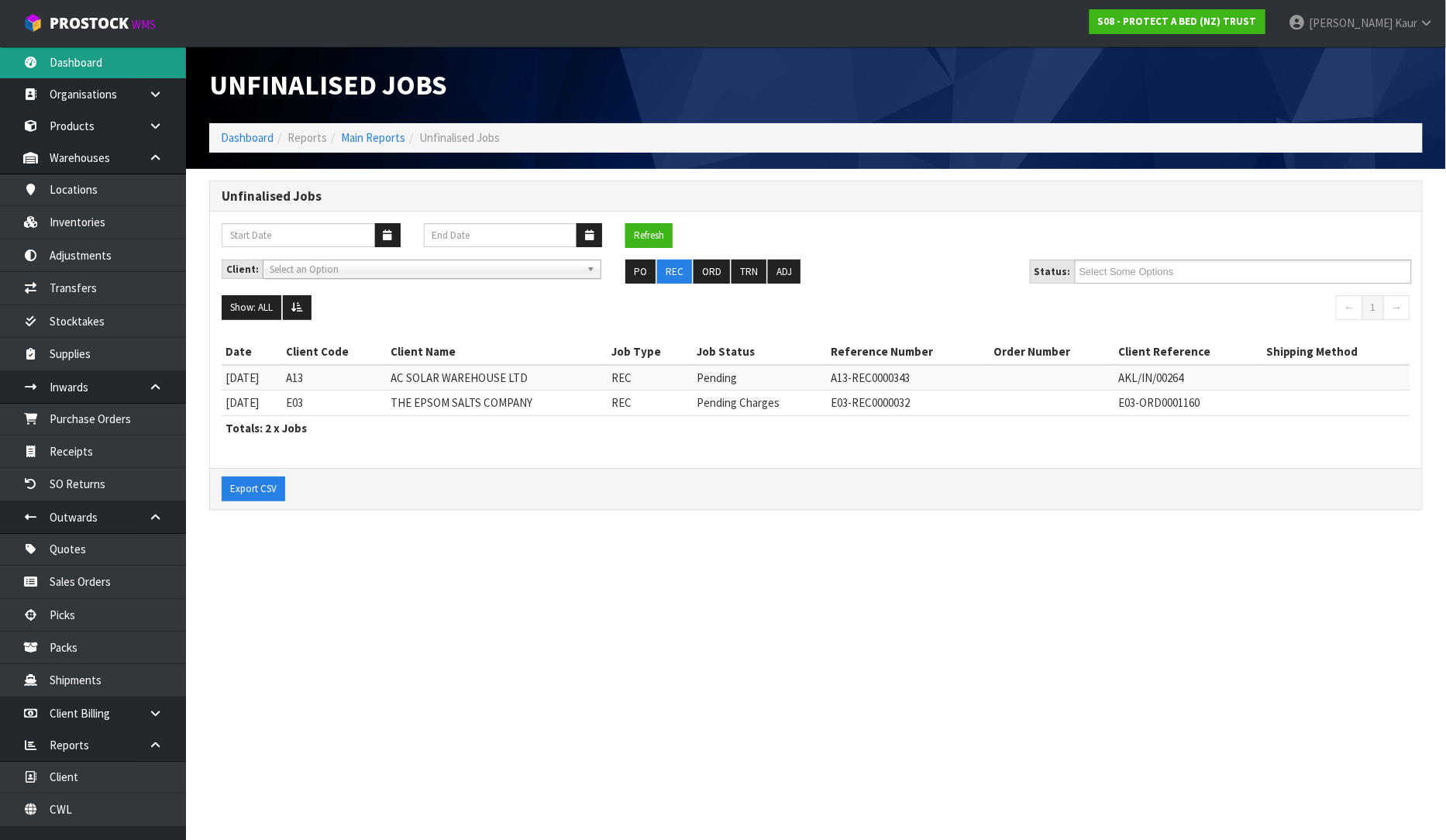
click at [116, 68] on link "Dashboard" at bounding box center [93, 62] width 186 height 32
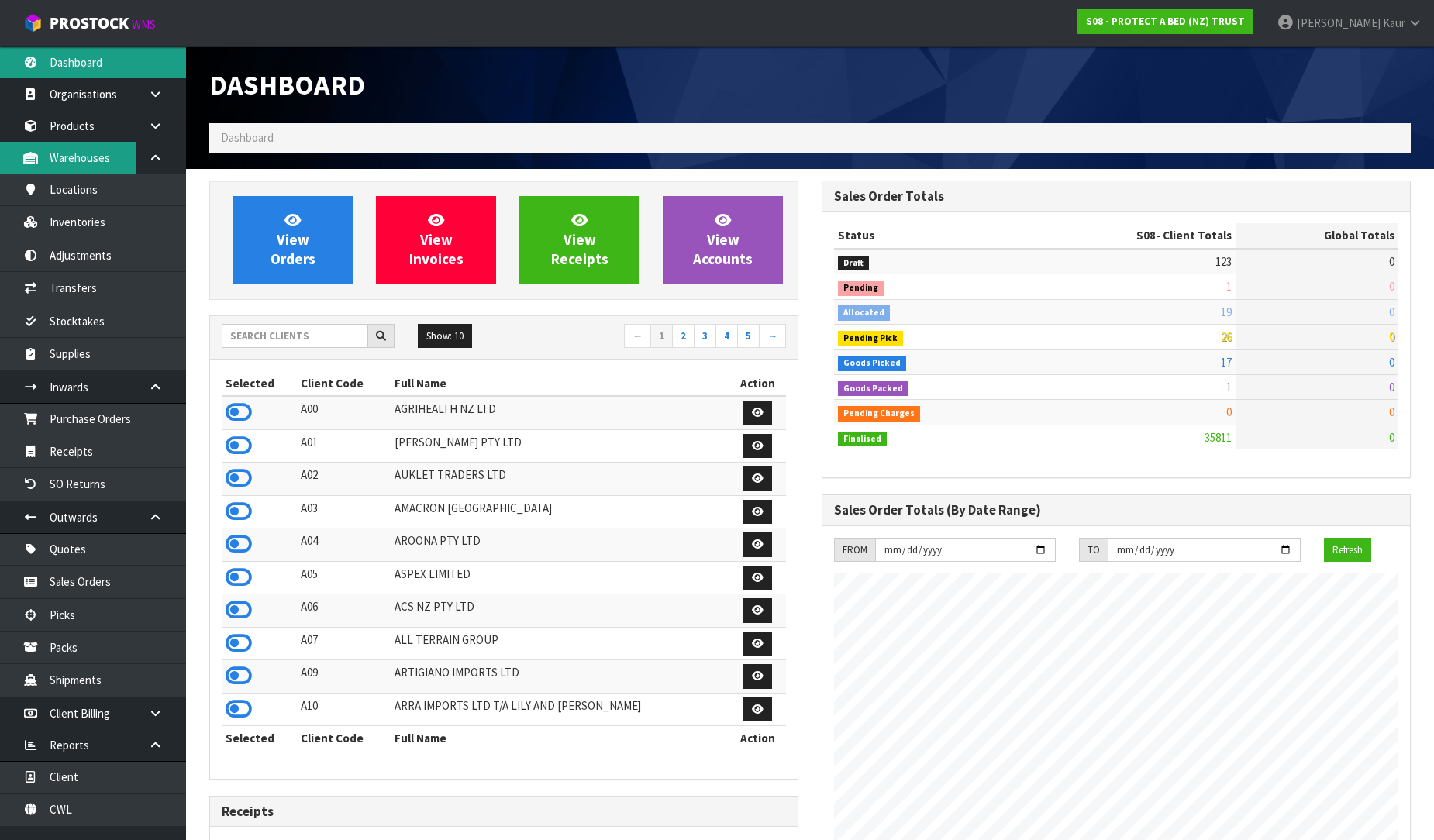
scroll to position [1173, 612]
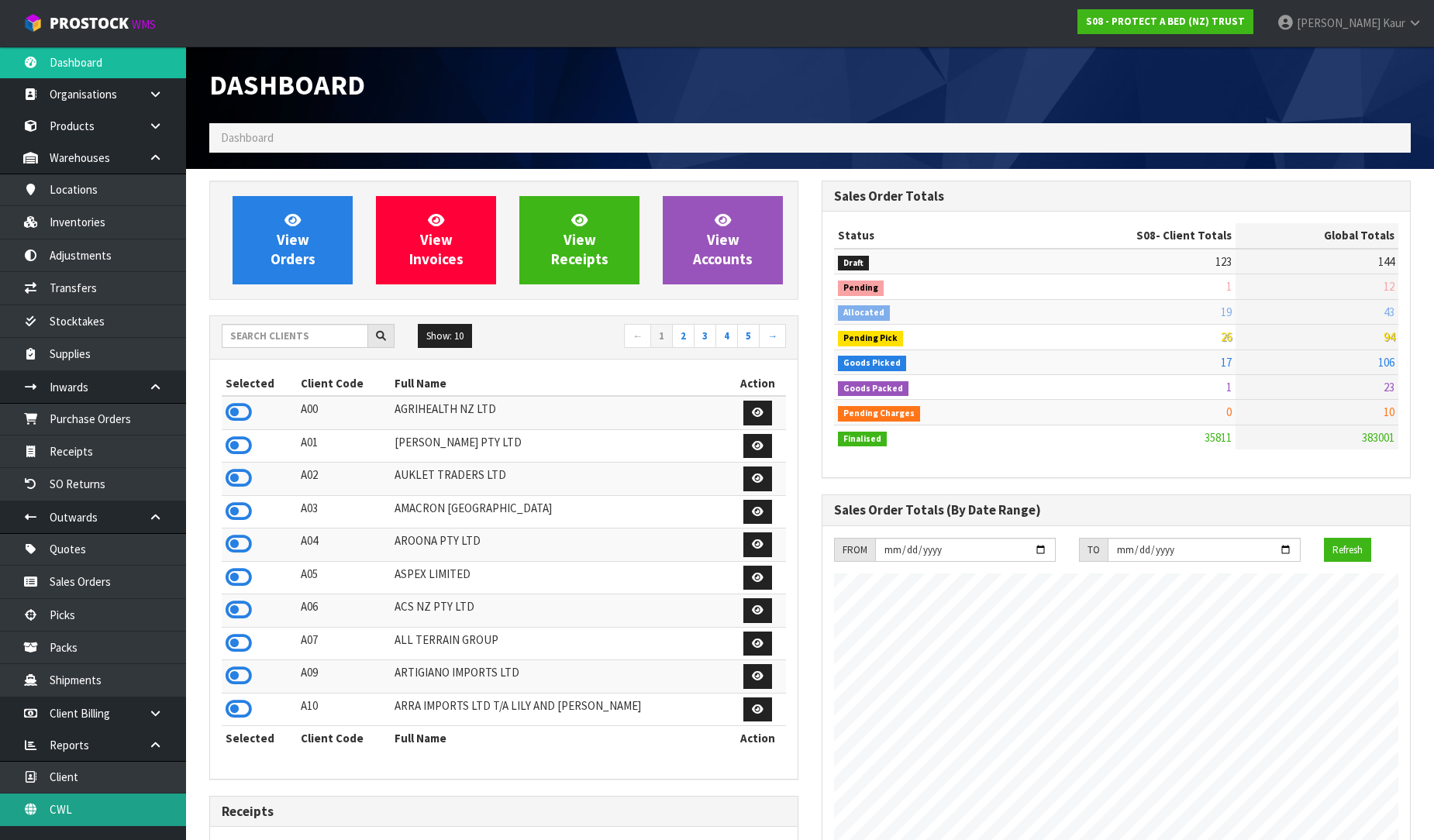
click at [77, 810] on link "CWL" at bounding box center [93, 809] width 186 height 32
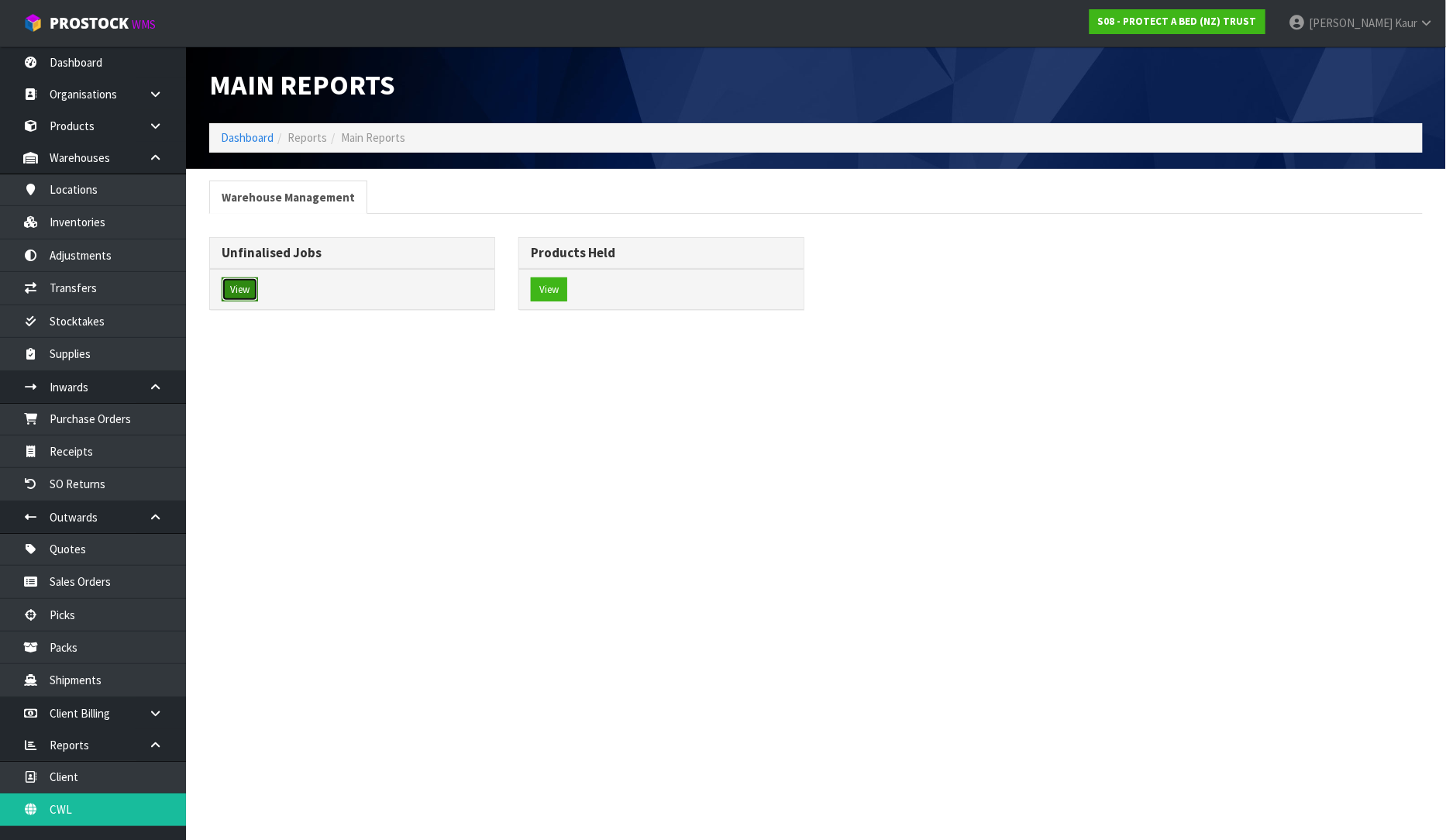
click at [231, 298] on button "View" at bounding box center [239, 290] width 36 height 25
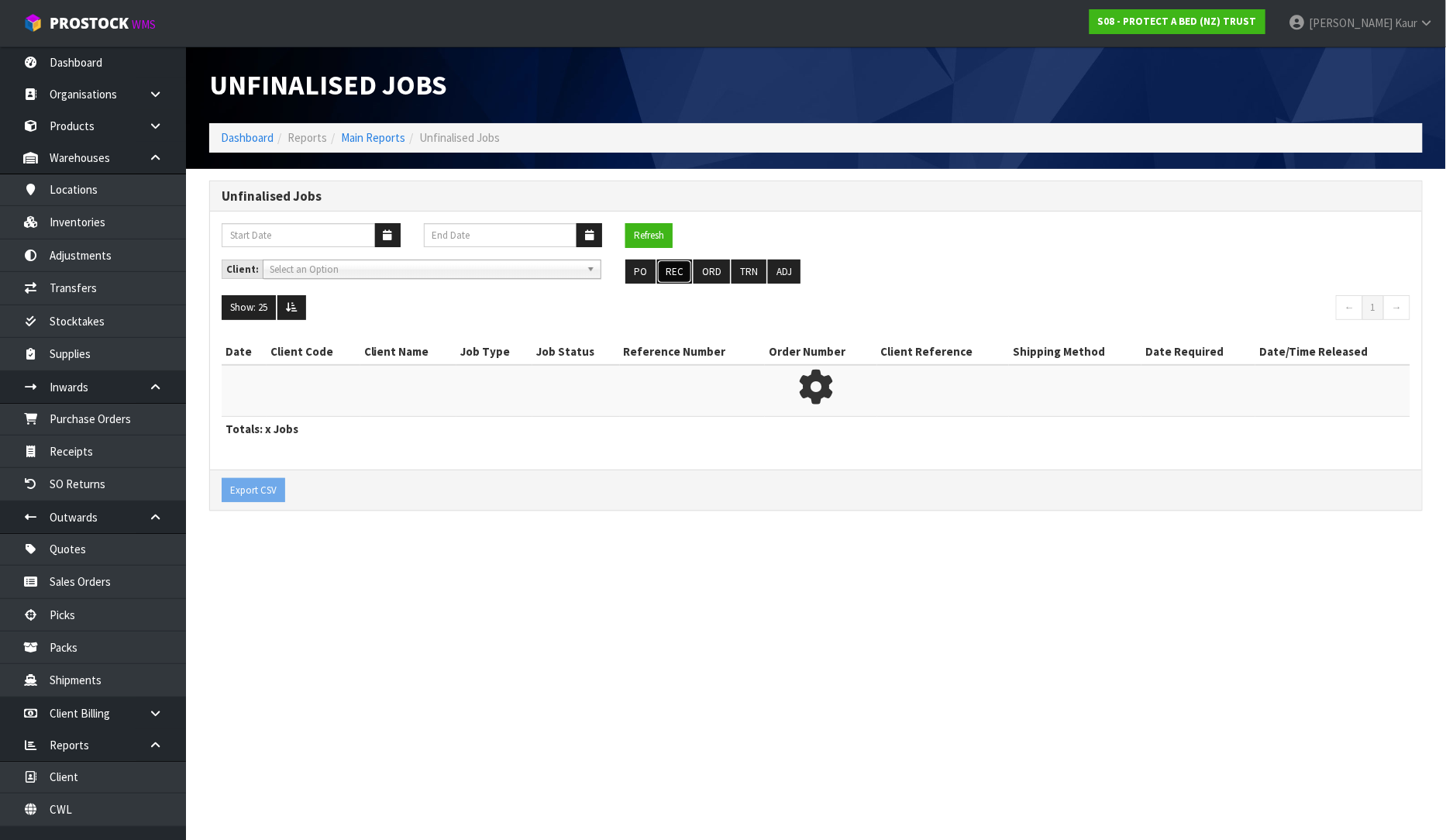
click at [672, 274] on button "REC" at bounding box center [674, 271] width 35 height 25
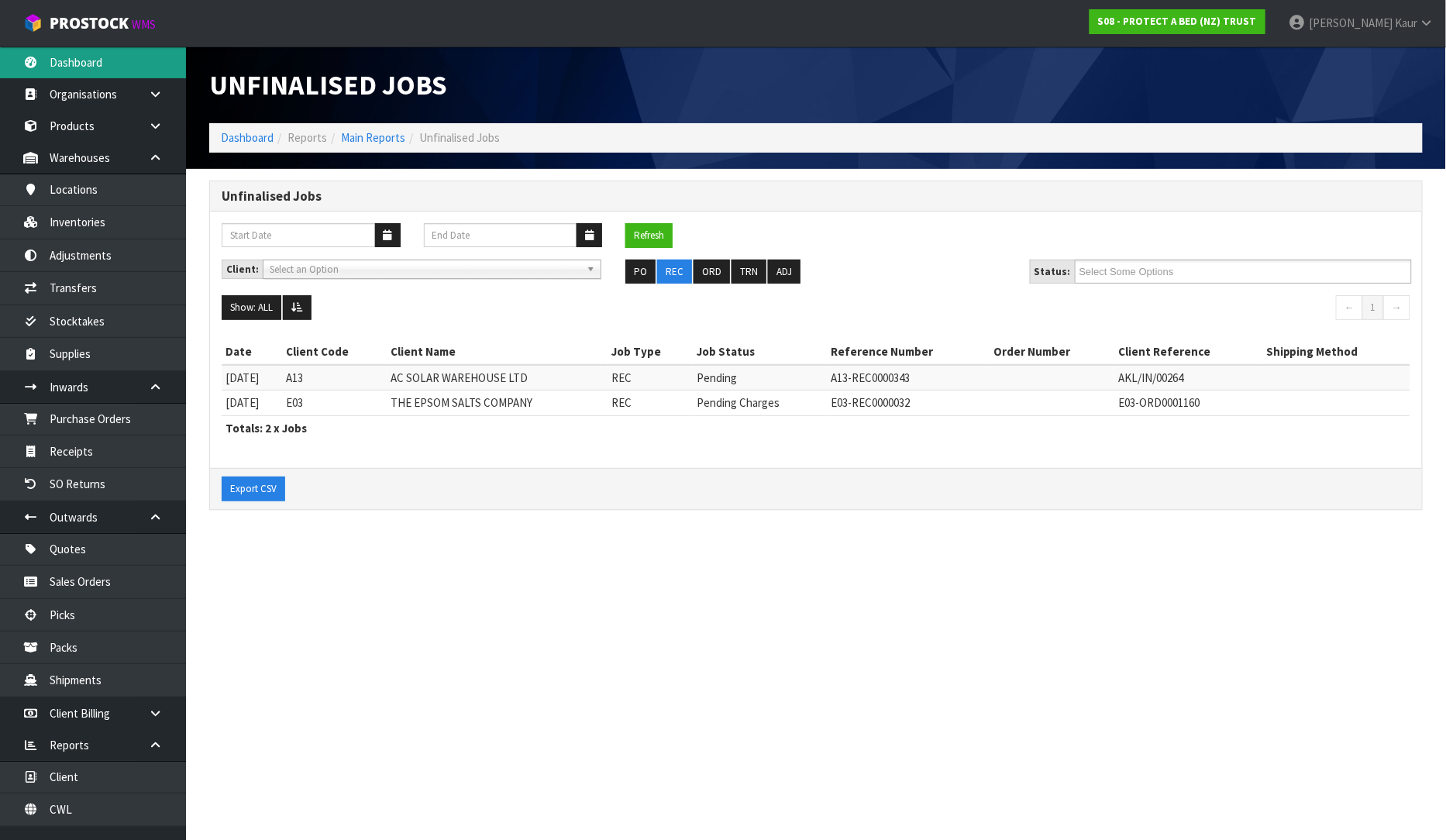
click at [99, 67] on link "Dashboard" at bounding box center [93, 62] width 186 height 32
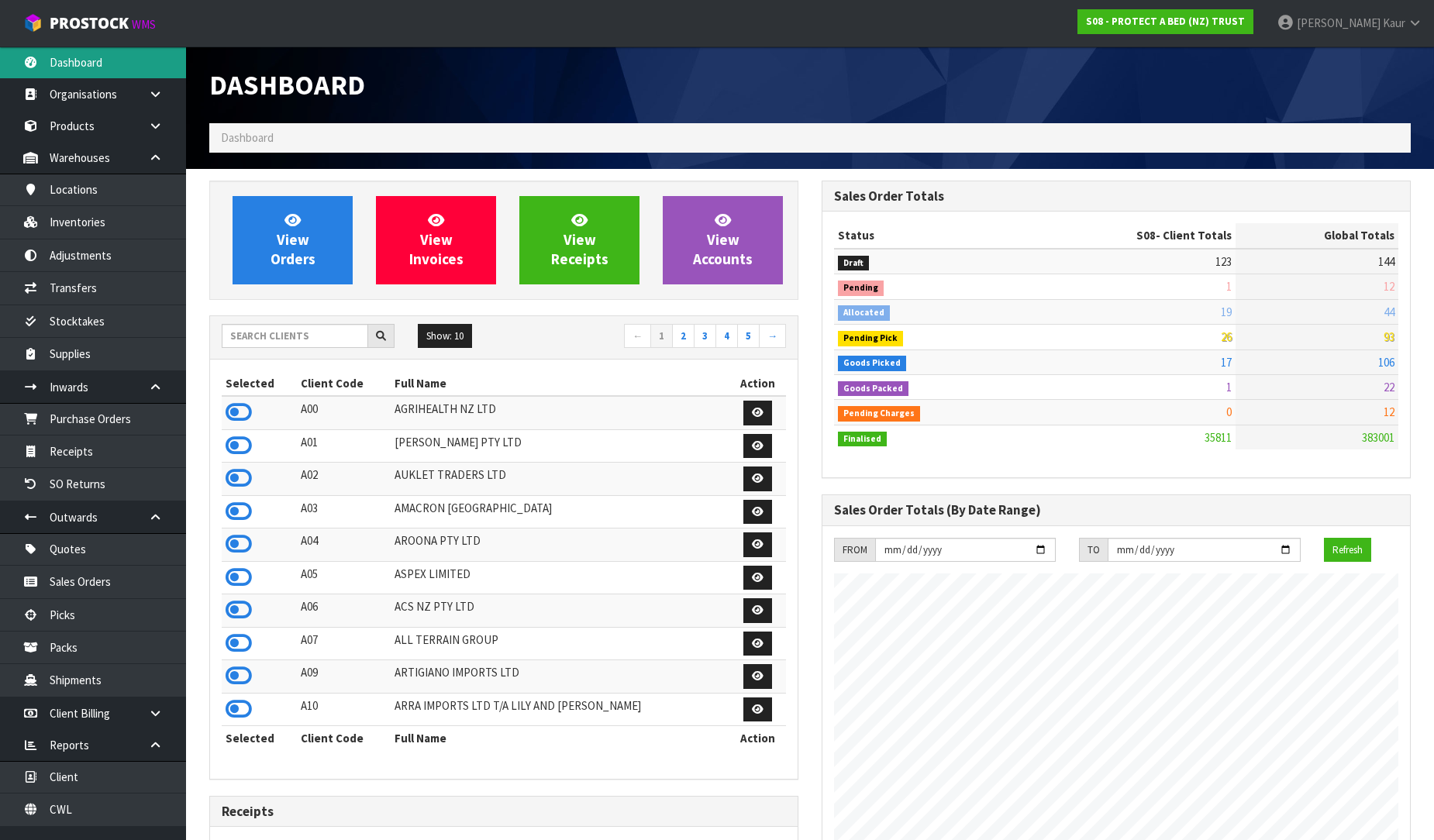
scroll to position [1173, 612]
